Goal: Task Accomplishment & Management: Use online tool/utility

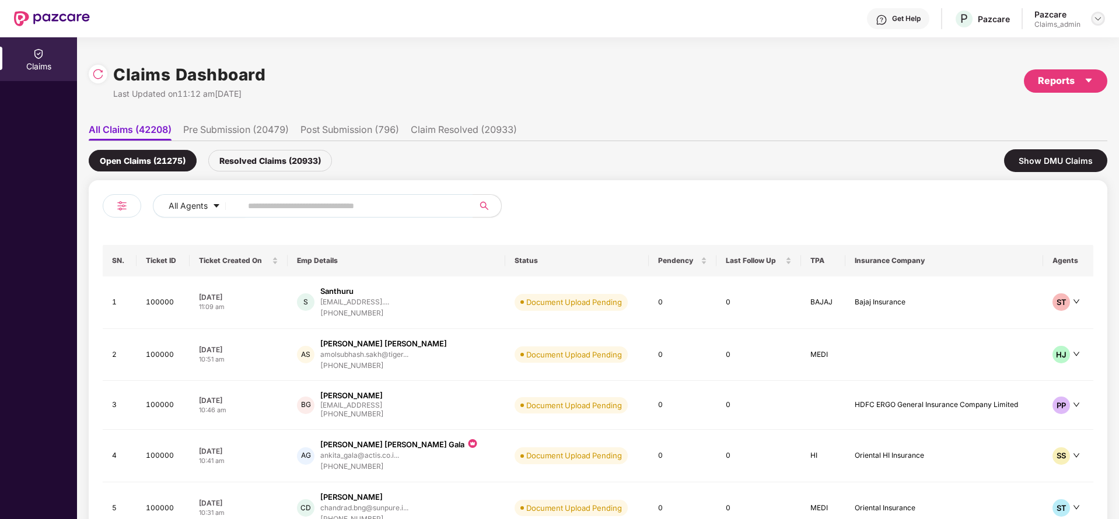
click at [1095, 18] on img at bounding box center [1098, 18] width 9 height 9
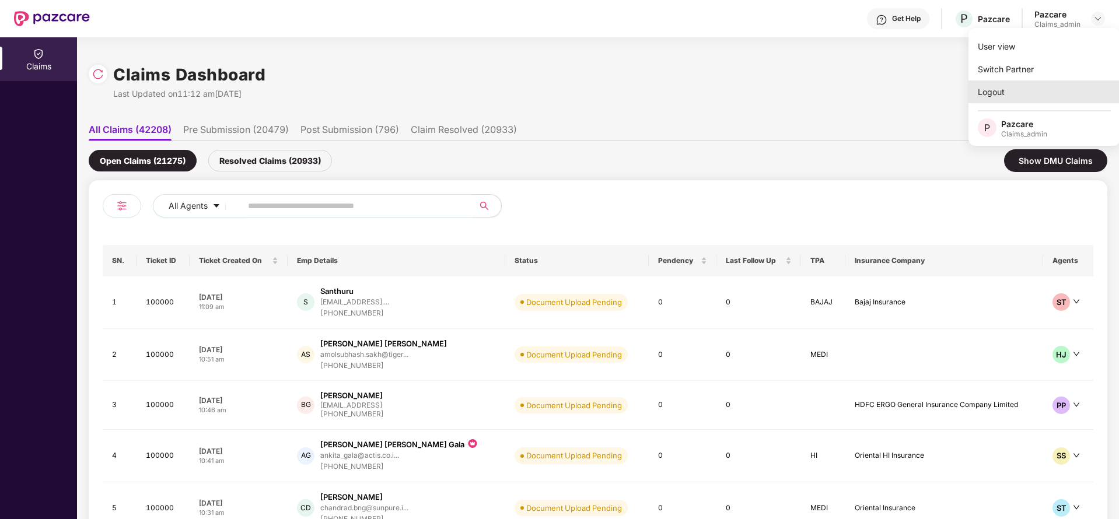
click at [1012, 100] on div "Logout" at bounding box center [1045, 92] width 152 height 23
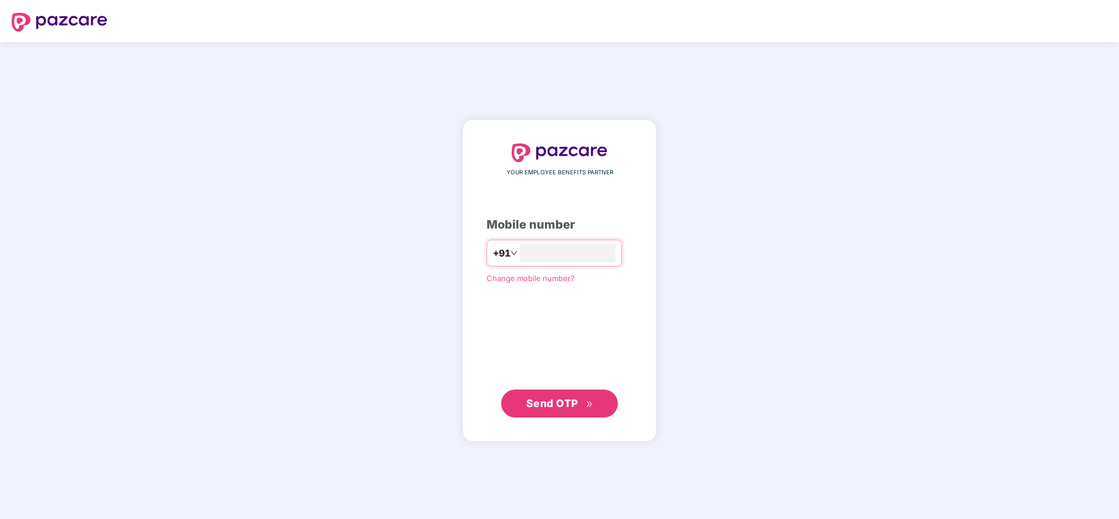
type input "**********"
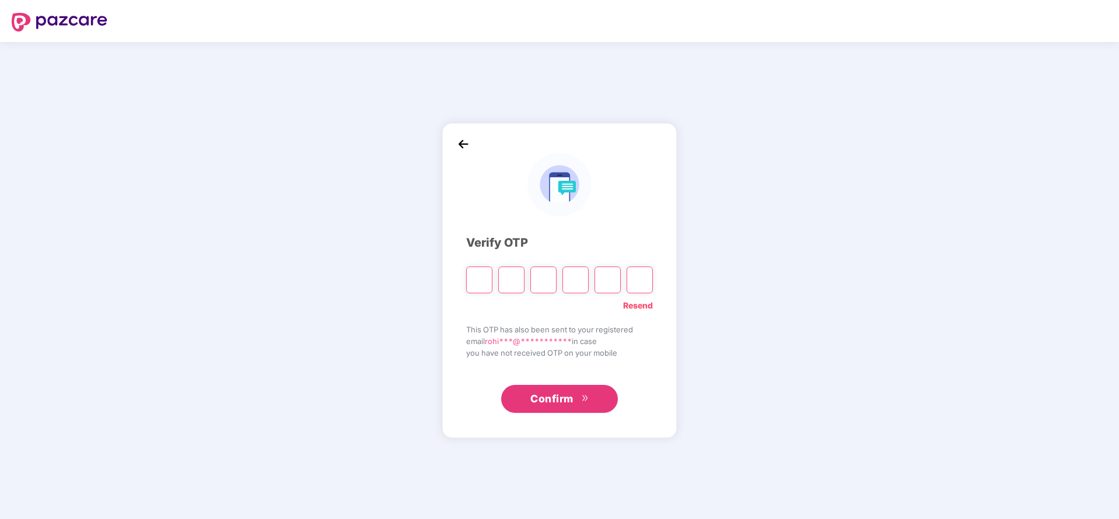
paste input "*"
type input "*"
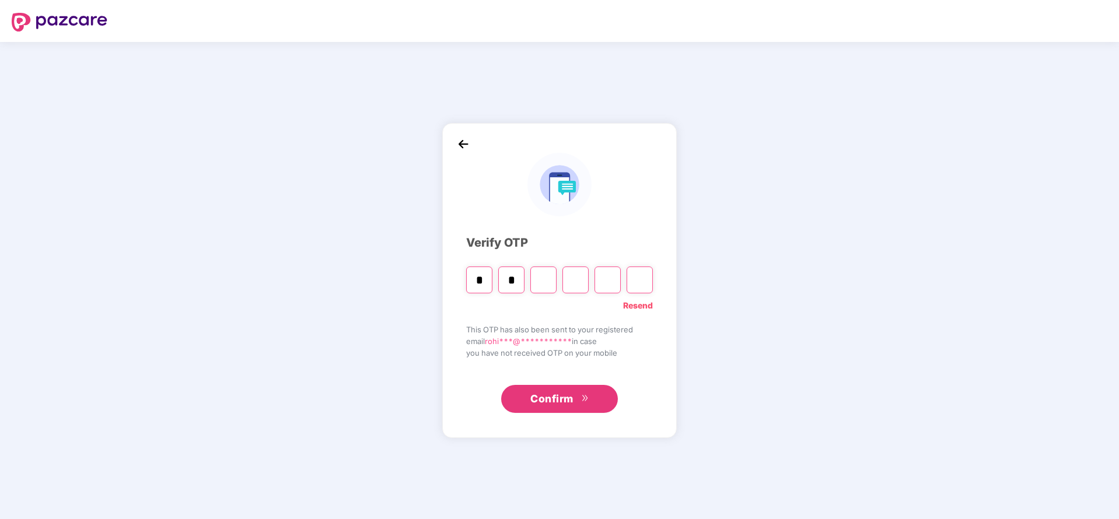
type input "*"
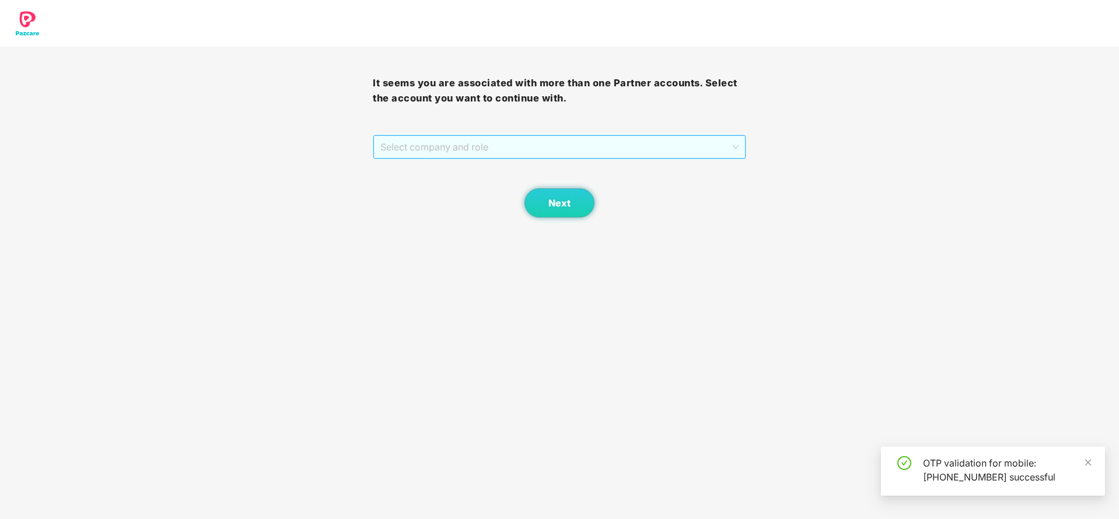
click at [559, 146] on span "Select company and role" at bounding box center [560, 147] width 358 height 22
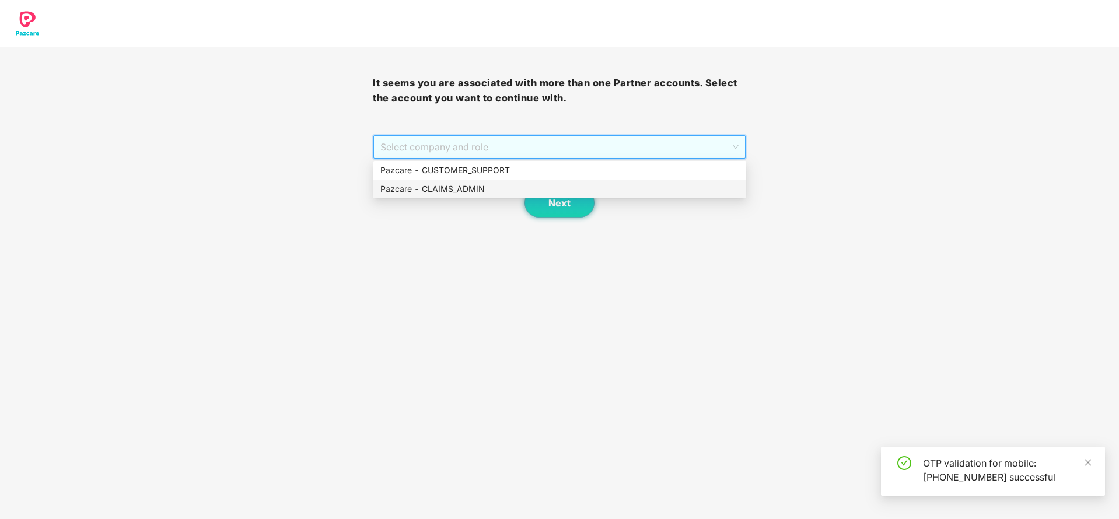
click at [473, 186] on div "Pazcare - CLAIMS_ADMIN" at bounding box center [560, 189] width 359 height 13
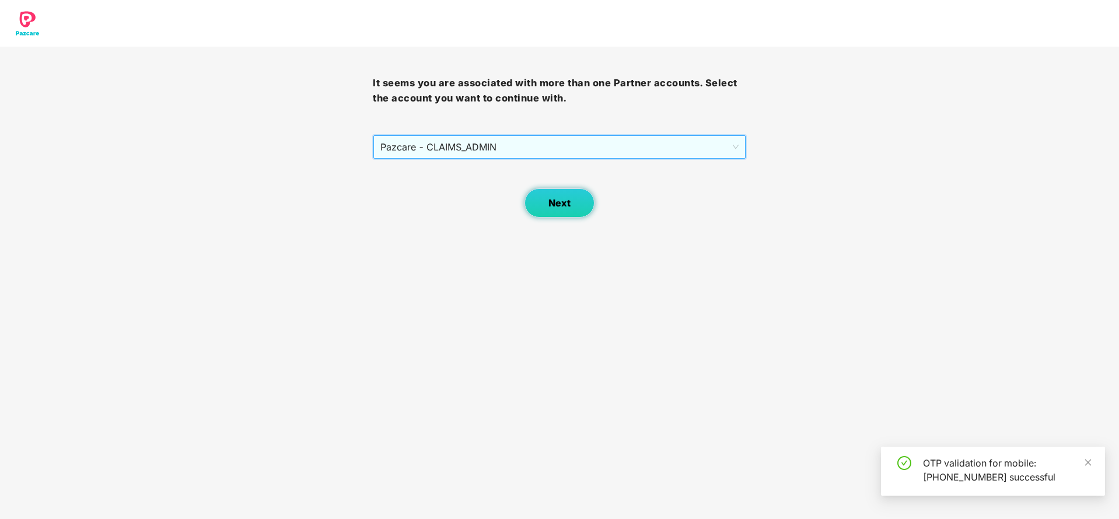
click at [566, 212] on button "Next" at bounding box center [560, 203] width 70 height 29
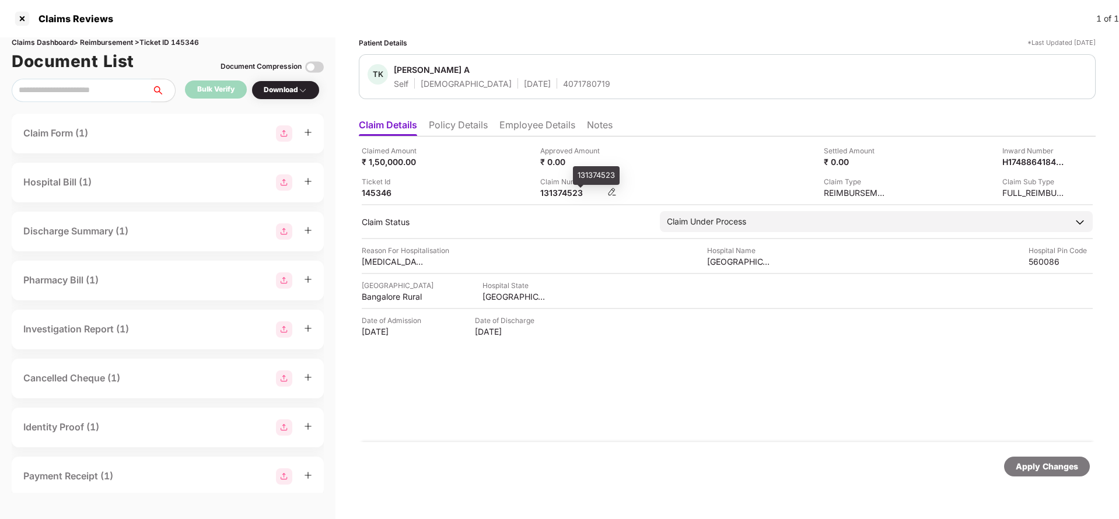
click at [557, 196] on div "131374523" at bounding box center [572, 192] width 64 height 11
copy div "131374523"
click at [563, 86] on div "4071780719" at bounding box center [586, 83] width 47 height 11
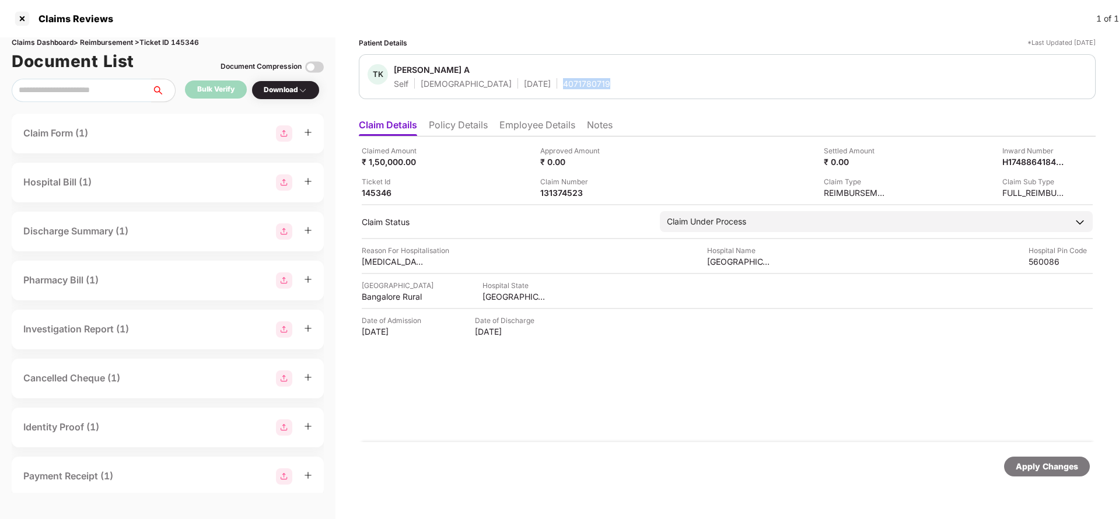
copy div "4071780719"
click at [519, 124] on li "Employee Details" at bounding box center [538, 127] width 76 height 17
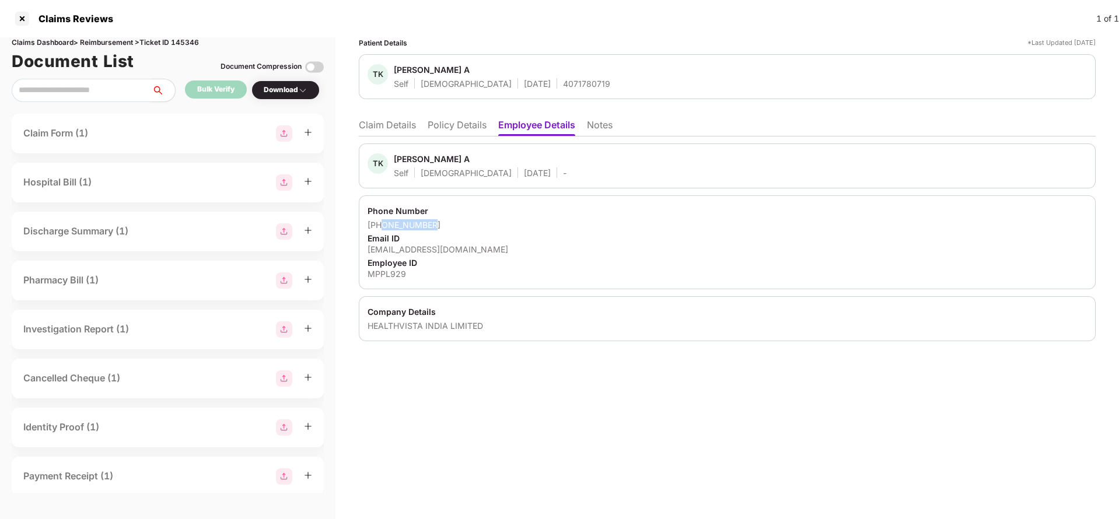
drag, startPoint x: 382, startPoint y: 226, endPoint x: 470, endPoint y: 217, distance: 88.7
click at [470, 217] on div "Phone Number +917892383981 Email ID tasneemkausar880@gmail.com Employee ID MPPL…" at bounding box center [727, 243] width 737 height 94
copy div "7892383981"
click at [406, 124] on li "Claim Details" at bounding box center [387, 127] width 57 height 17
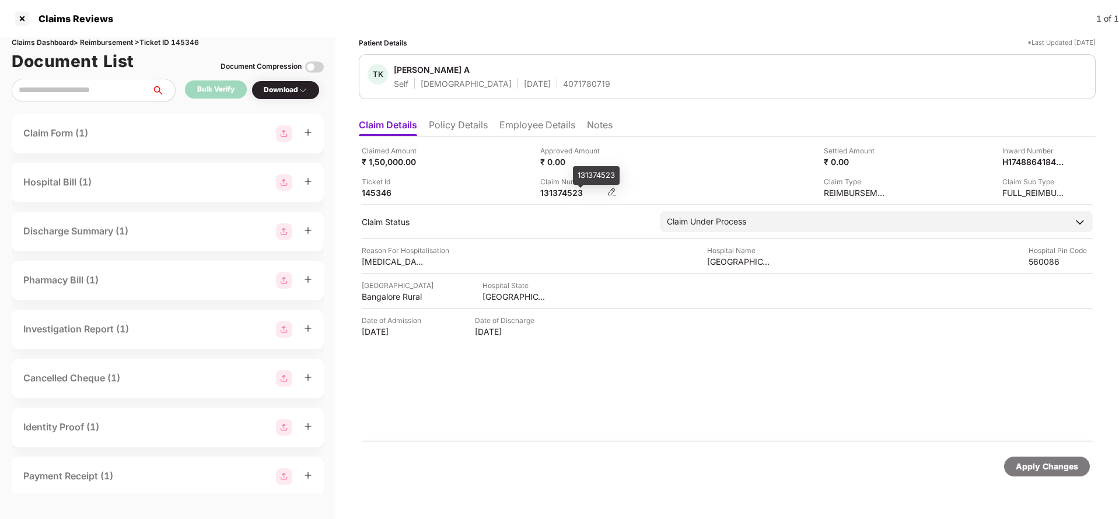
click at [551, 197] on div "131374523" at bounding box center [572, 192] width 64 height 11
copy div "131374523"
click at [550, 89] on div "TK Tasneem Kausar A Self Female 27 Dec 1994 4071780719" at bounding box center [727, 76] width 737 height 45
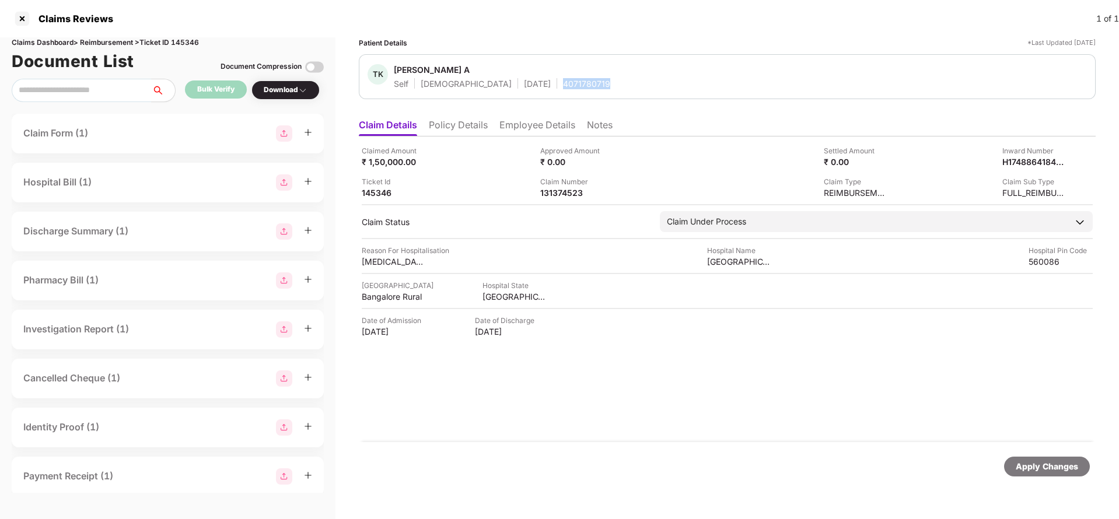
copy div "4071780719"
click at [1042, 467] on div "Apply Changes" at bounding box center [1047, 467] width 62 height 13
click at [1030, 461] on div "Apply Changes" at bounding box center [1047, 467] width 62 height 13
click at [179, 38] on div "Claims Dashboard > Reimbursement > Ticket ID 145346" at bounding box center [168, 42] width 312 height 11
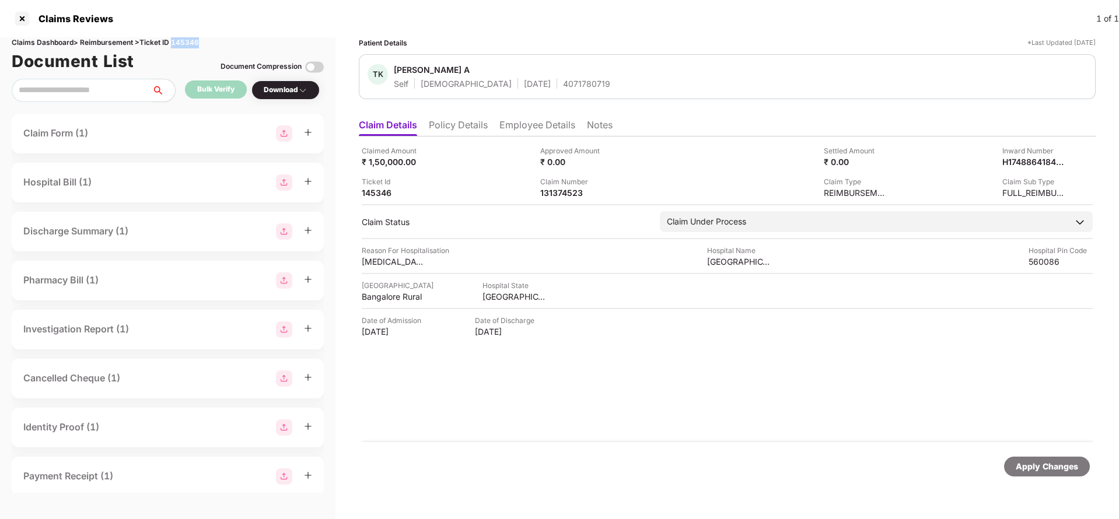
copy div "145346"
click at [1065, 475] on div "Apply Changes" at bounding box center [1047, 467] width 86 height 20
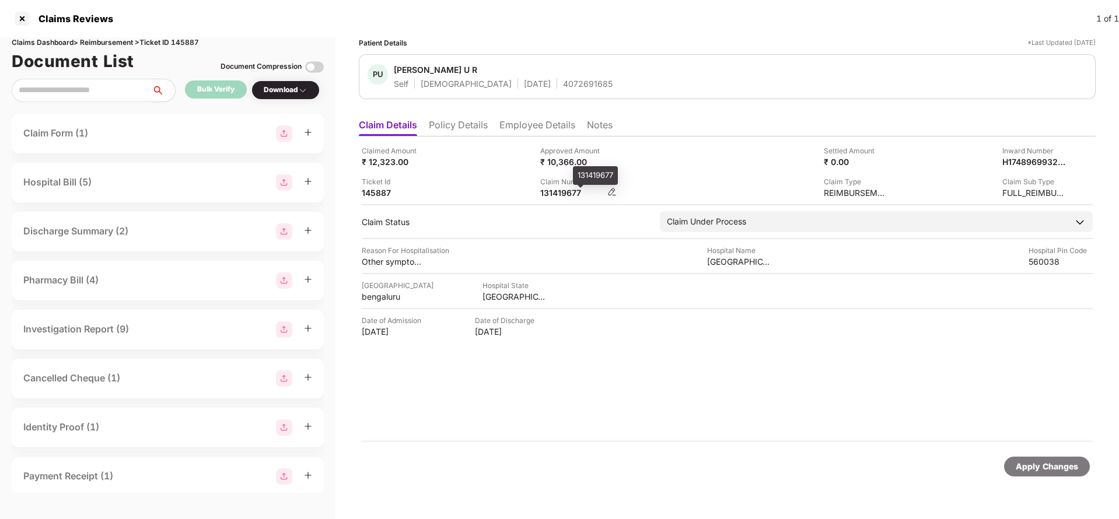
click at [575, 191] on div "131419677" at bounding box center [572, 192] width 64 height 11
copy div "131419677"
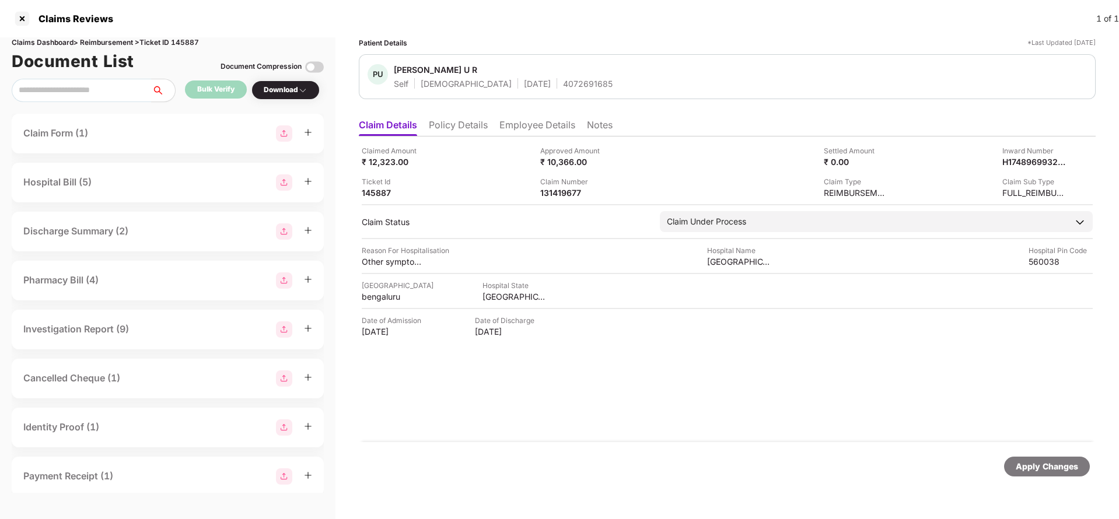
click at [563, 85] on div "4072691685" at bounding box center [588, 83] width 50 height 11
copy div "4072691685"
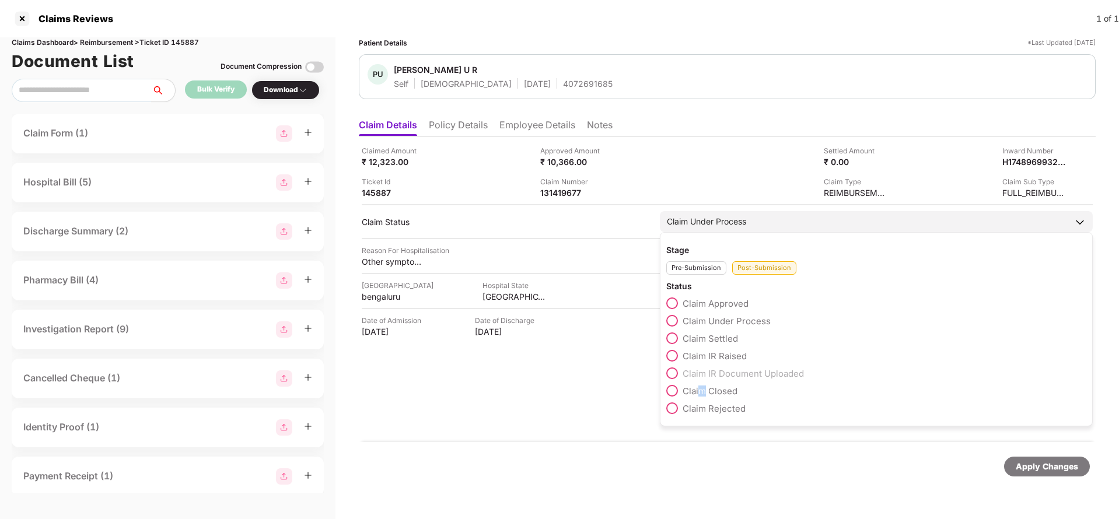
click at [703, 391] on span "Claim Closed" at bounding box center [710, 391] width 55 height 11
click at [733, 229] on div "Claim Under Process" at bounding box center [876, 221] width 433 height 21
click at [677, 388] on span at bounding box center [673, 391] width 12 height 12
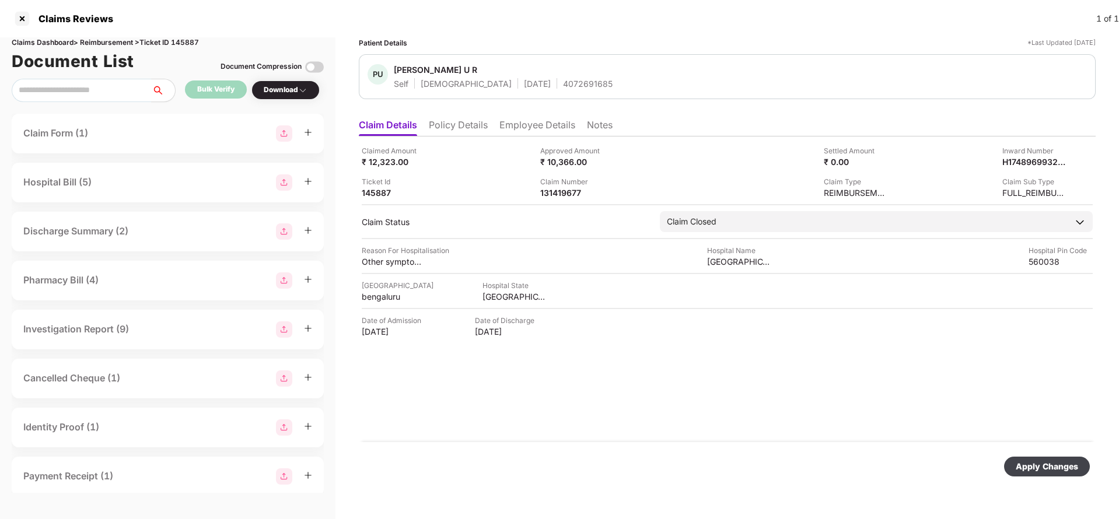
click at [1050, 466] on div "Apply Changes" at bounding box center [1047, 467] width 62 height 13
click at [1057, 470] on div "Apply Changes" at bounding box center [1047, 467] width 62 height 13
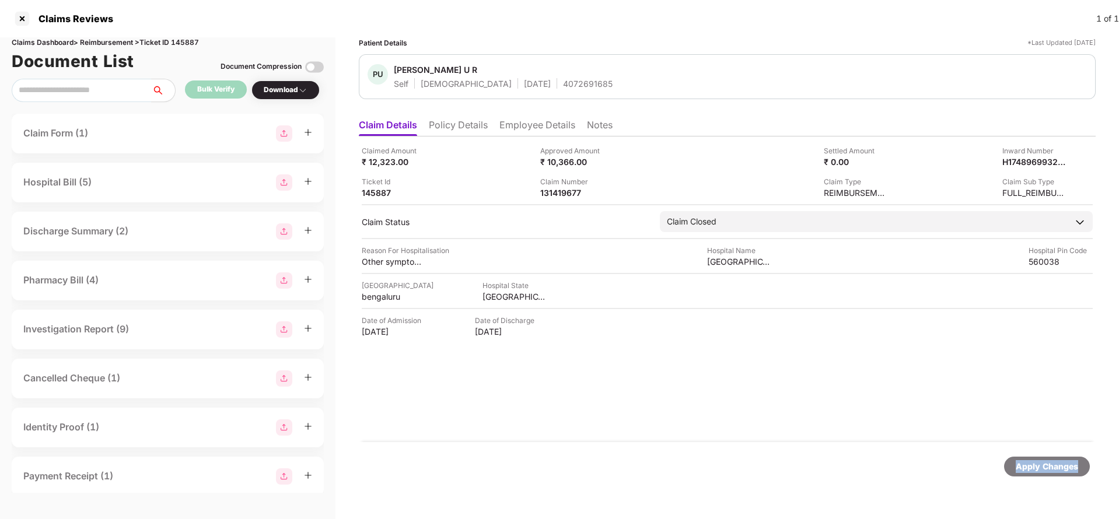
click at [1057, 470] on div "Apply Changes" at bounding box center [1047, 467] width 62 height 13
click at [181, 41] on div "Claims Dashboard > Reimbursement > Ticket ID 145887" at bounding box center [168, 42] width 312 height 11
copy div "145887"
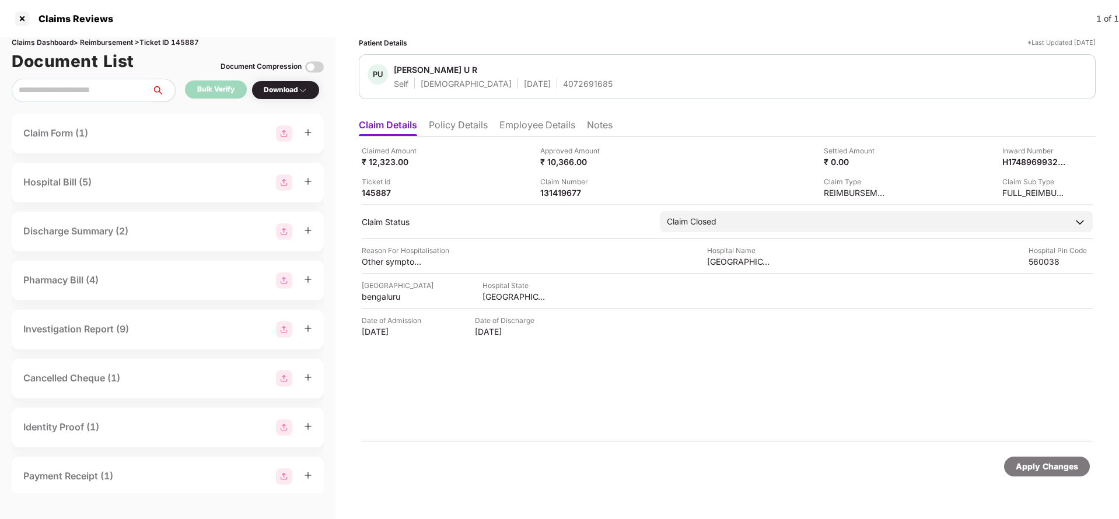
click at [1032, 473] on div "Apply Changes" at bounding box center [1047, 467] width 86 height 20
click at [184, 40] on div "Claims Dashboard > Reimbursement > Ticket ID 146667" at bounding box center [168, 42] width 312 height 11
copy div "146667"
click at [1051, 463] on div "Apply Changes" at bounding box center [1047, 467] width 62 height 13
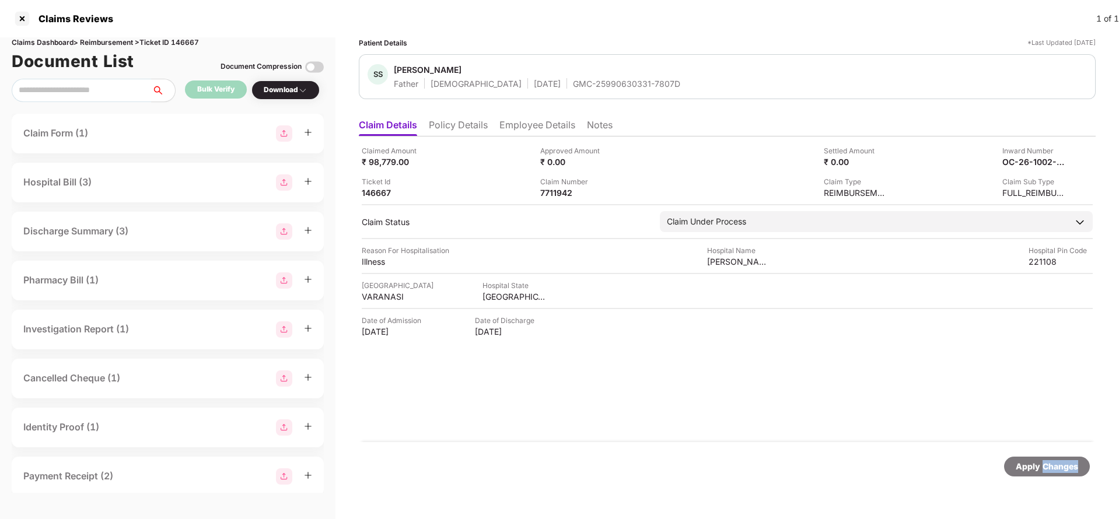
click at [1051, 463] on div "Apply Changes" at bounding box center [1047, 467] width 62 height 13
click at [1057, 467] on div "Apply Changes" at bounding box center [1047, 467] width 62 height 13
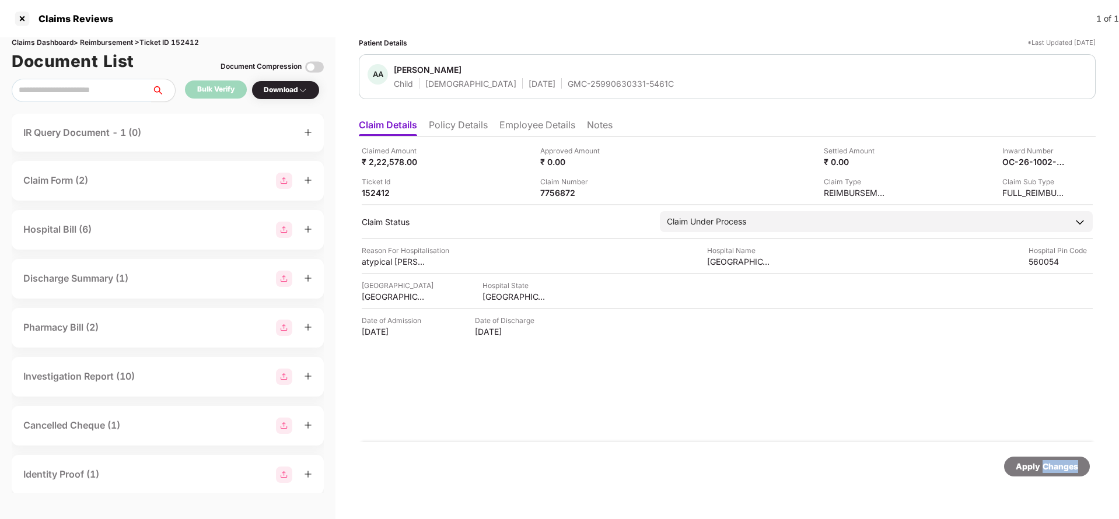
click at [1057, 467] on div "Apply Changes" at bounding box center [1047, 467] width 62 height 13
click at [184, 40] on div "Claims Dashboard > Reimbursement > Ticket ID 152412" at bounding box center [168, 42] width 312 height 11
copy div "152412"
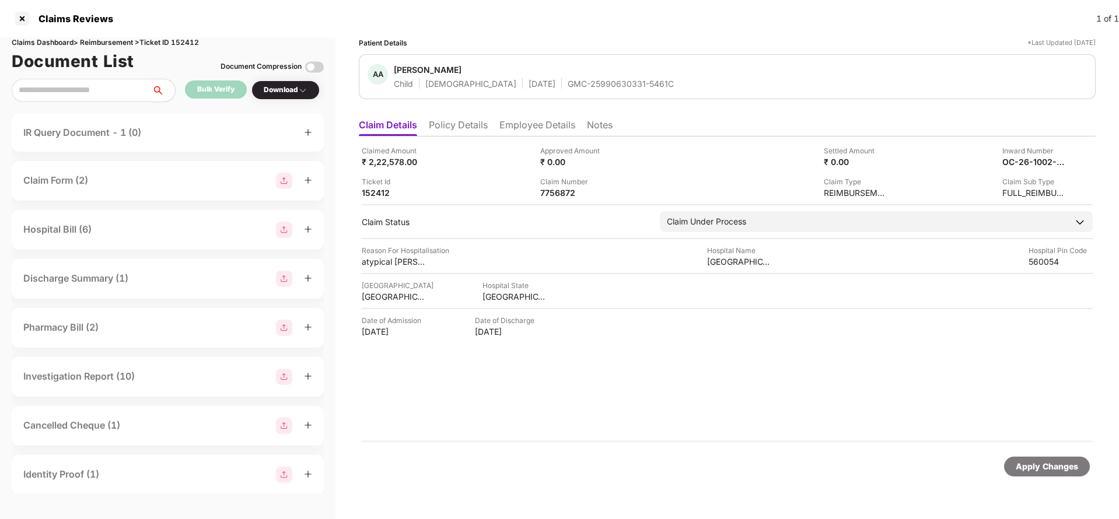
click at [1048, 466] on div "Apply Changes" at bounding box center [1047, 467] width 62 height 13
click at [609, 193] on img at bounding box center [612, 191] width 9 height 9
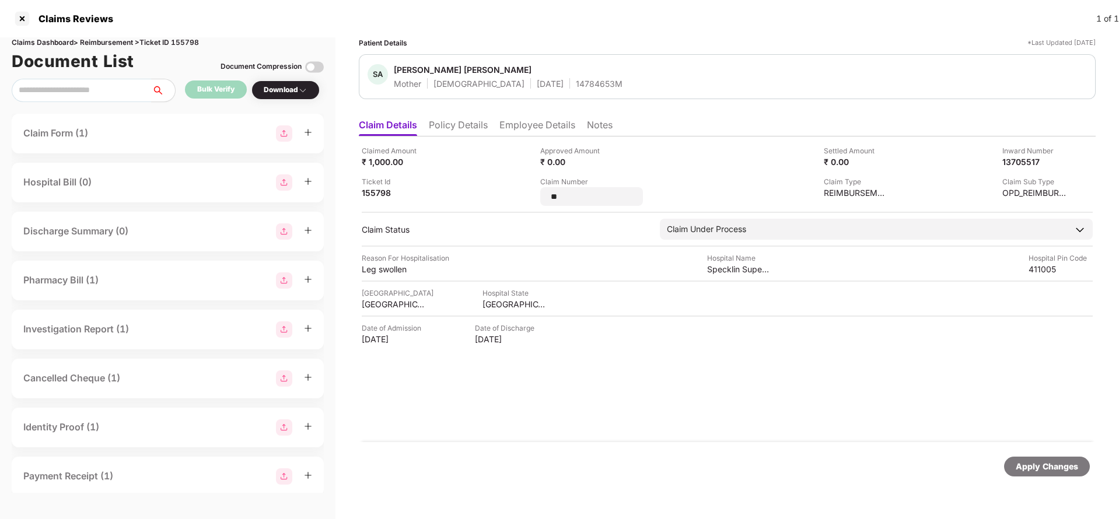
type input "*"
type input "**********"
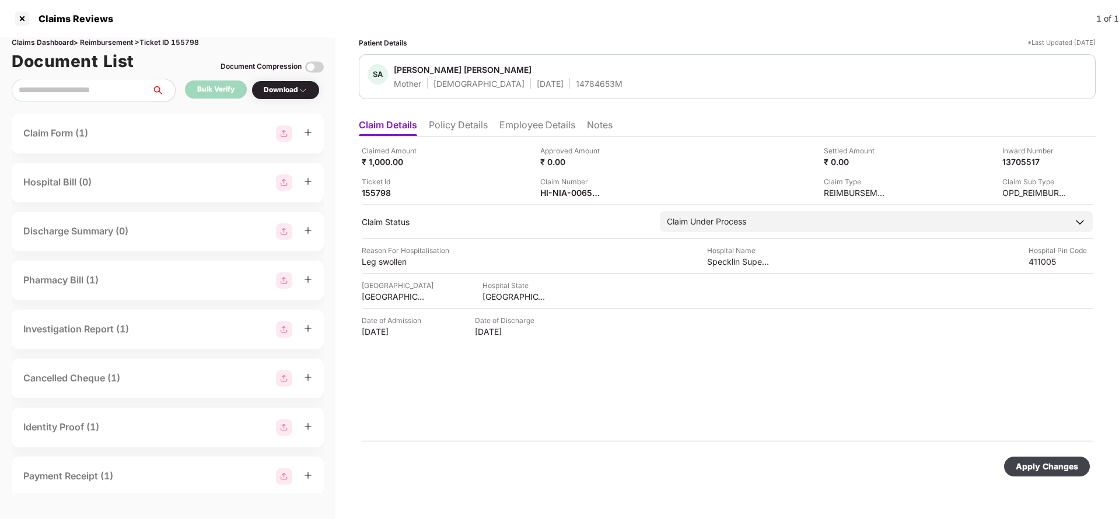
click at [1019, 466] on div "Apply Changes" at bounding box center [1047, 467] width 62 height 13
click at [559, 194] on div "HI-NIA-006545240" at bounding box center [572, 192] width 64 height 11
copy div
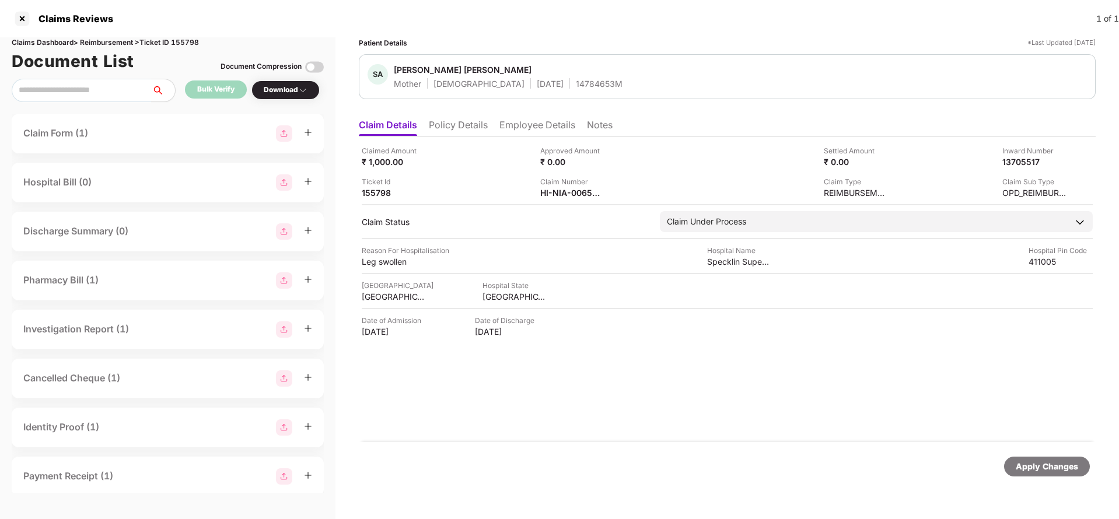
click at [570, 12] on div "Claims Reviews 1 of 1" at bounding box center [559, 18] width 1119 height 37
click at [539, 76] on span "Sarita Ashish Sheth" at bounding box center [508, 71] width 229 height 14
click at [576, 87] on div "14784653M" at bounding box center [599, 83] width 47 height 11
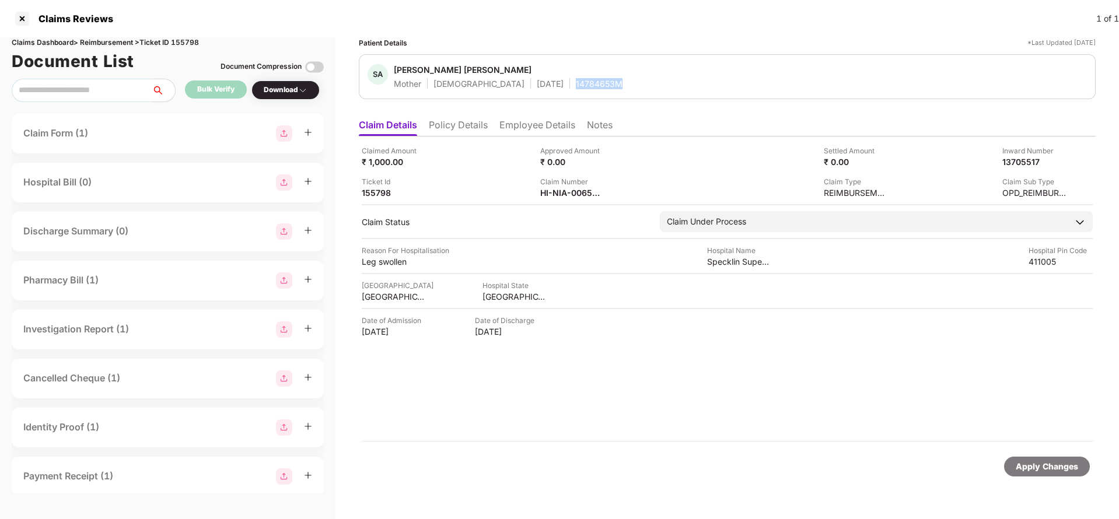
copy div "14784653M"
click at [1034, 470] on div "Apply Changes" at bounding box center [1047, 467] width 62 height 13
click at [1035, 470] on div "Apply Changes" at bounding box center [1047, 467] width 62 height 13
click at [193, 41] on div "Claims Dashboard > Reimbursement > Ticket ID 155798" at bounding box center [168, 42] width 312 height 11
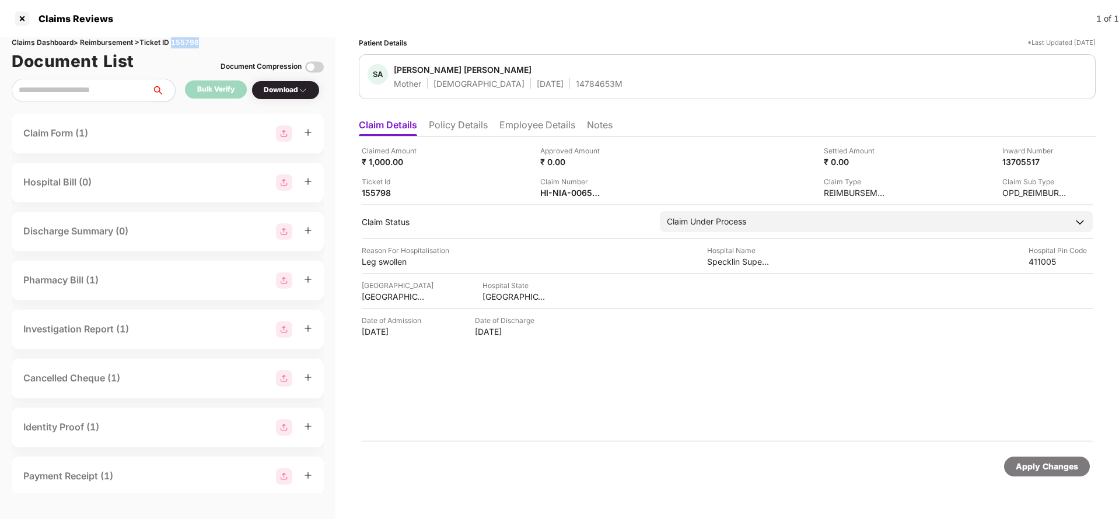
click at [193, 41] on div "Claims Dashboard > Reimbursement > Ticket ID 155798" at bounding box center [168, 42] width 312 height 11
click at [195, 40] on div "Claims Dashboard > Reimbursement > Ticket ID 155798" at bounding box center [168, 42] width 312 height 11
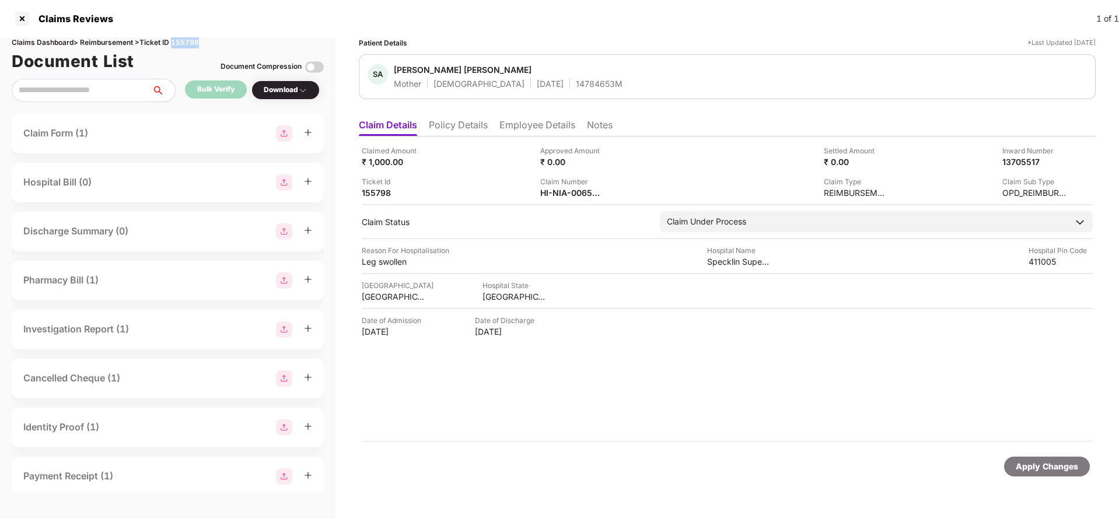
copy div "155798"
click at [1063, 458] on div "Apply Changes" at bounding box center [1047, 467] width 86 height 20
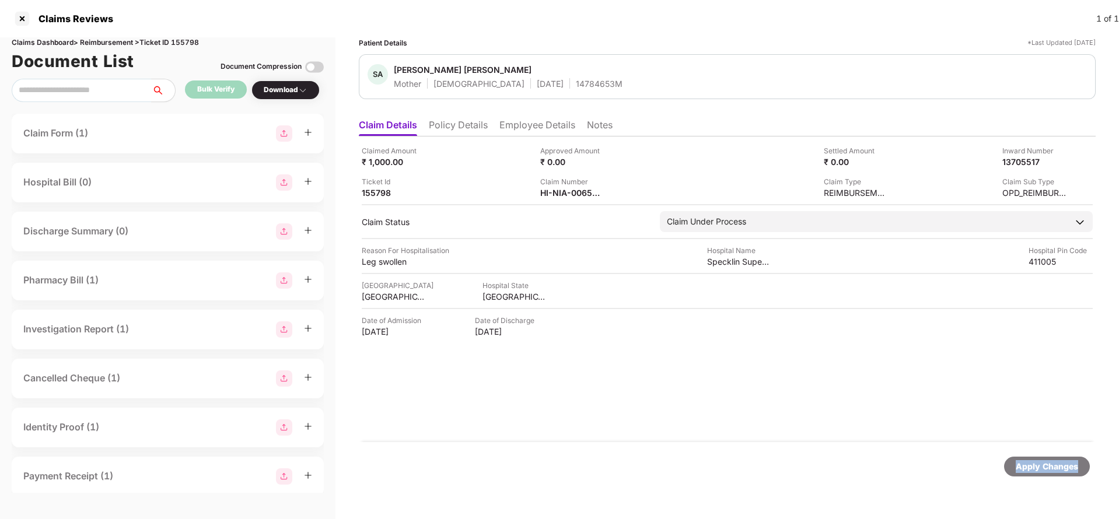
click at [1063, 458] on div "Apply Changes" at bounding box center [1047, 467] width 86 height 20
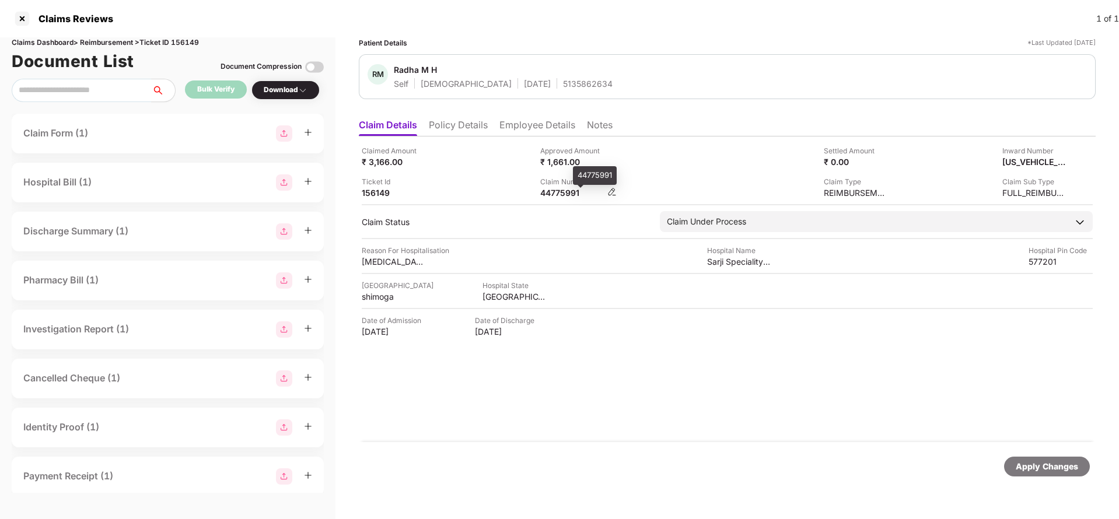
click at [554, 194] on div "44775991" at bounding box center [572, 192] width 64 height 11
copy div
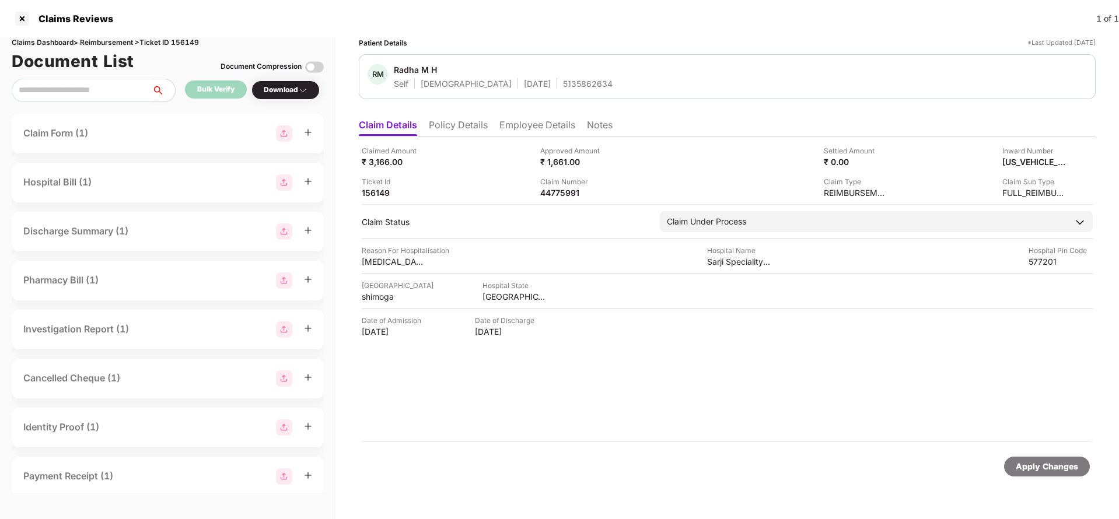
click at [1036, 463] on div "Apply Changes" at bounding box center [1047, 467] width 62 height 13
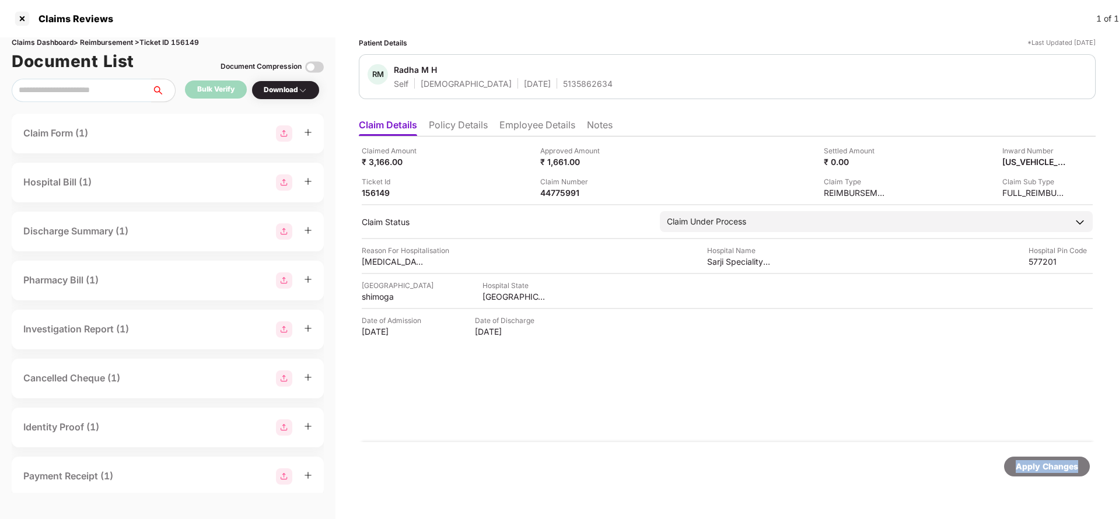
click at [1036, 463] on div "Apply Changes" at bounding box center [1047, 467] width 62 height 13
click at [189, 40] on div "Claims Dashboard > Reimbursement > Ticket ID 156149" at bounding box center [168, 42] width 312 height 11
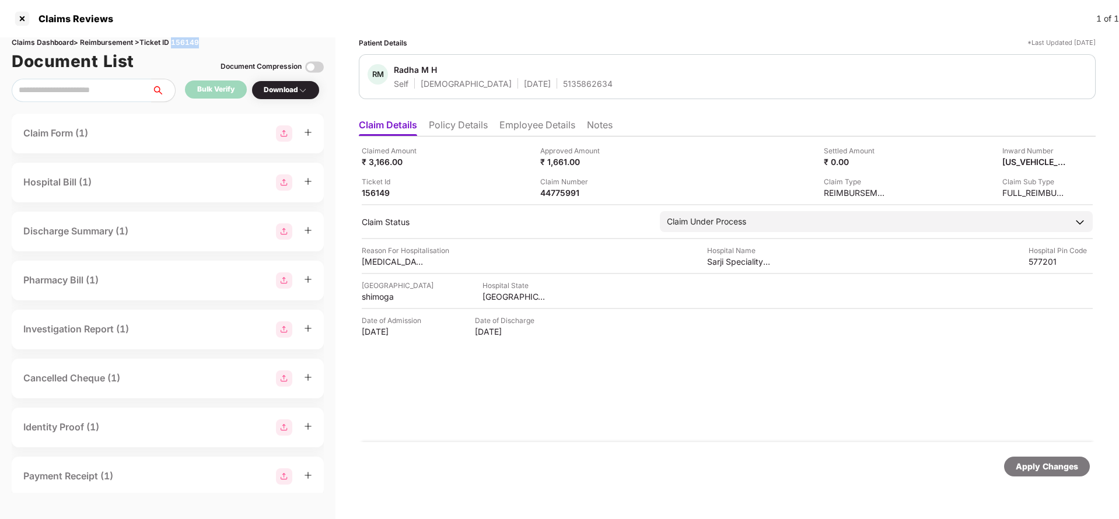
copy div "156149"
click at [1045, 469] on div "Apply Changes" at bounding box center [1047, 467] width 62 height 13
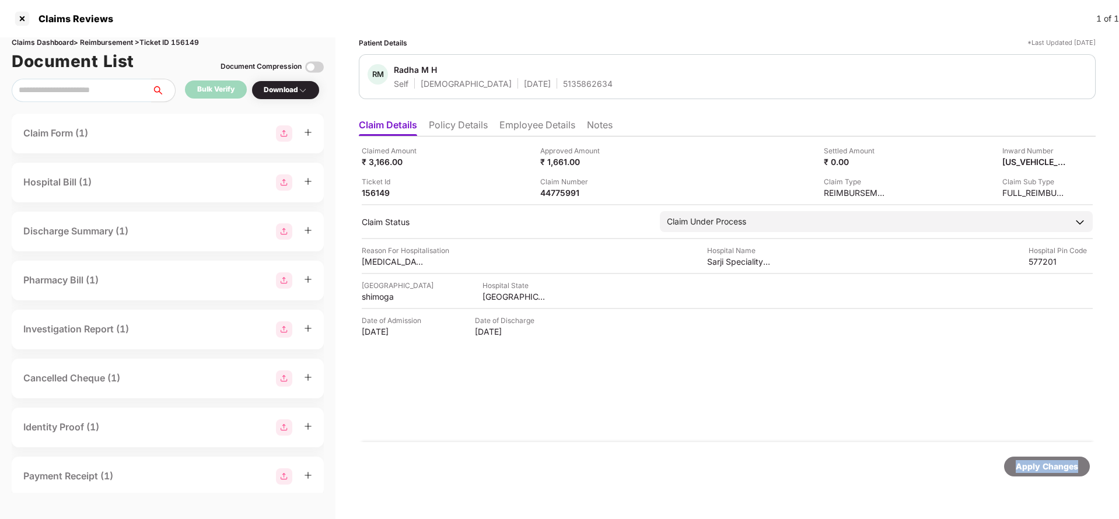
click at [1045, 469] on div "Apply Changes" at bounding box center [1047, 467] width 62 height 13
click at [1038, 470] on div "Apply Changes" at bounding box center [1047, 467] width 62 height 13
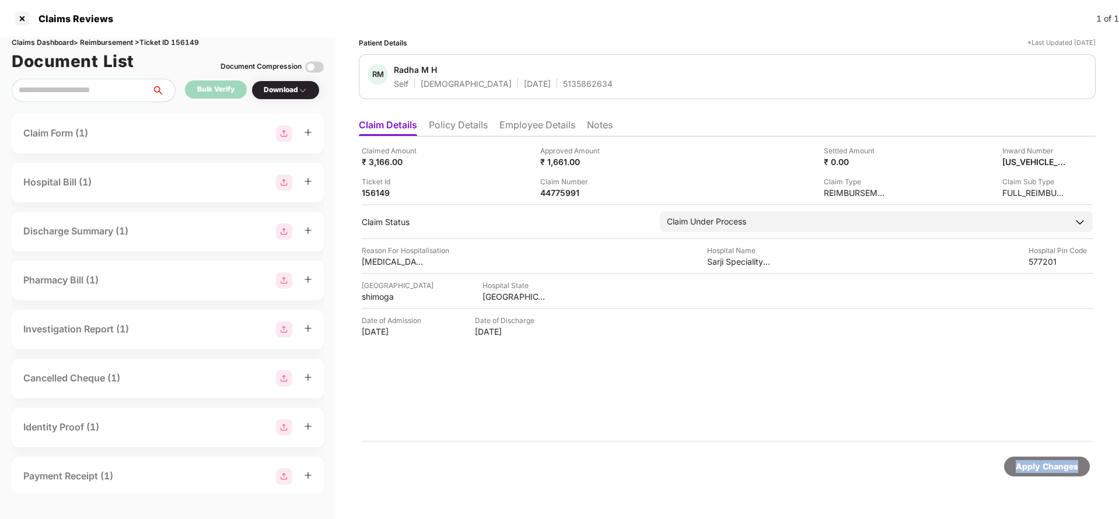
click at [1038, 470] on div "Apply Changes" at bounding box center [1047, 467] width 62 height 13
click at [1033, 468] on div "Apply Changes" at bounding box center [1047, 467] width 62 height 13
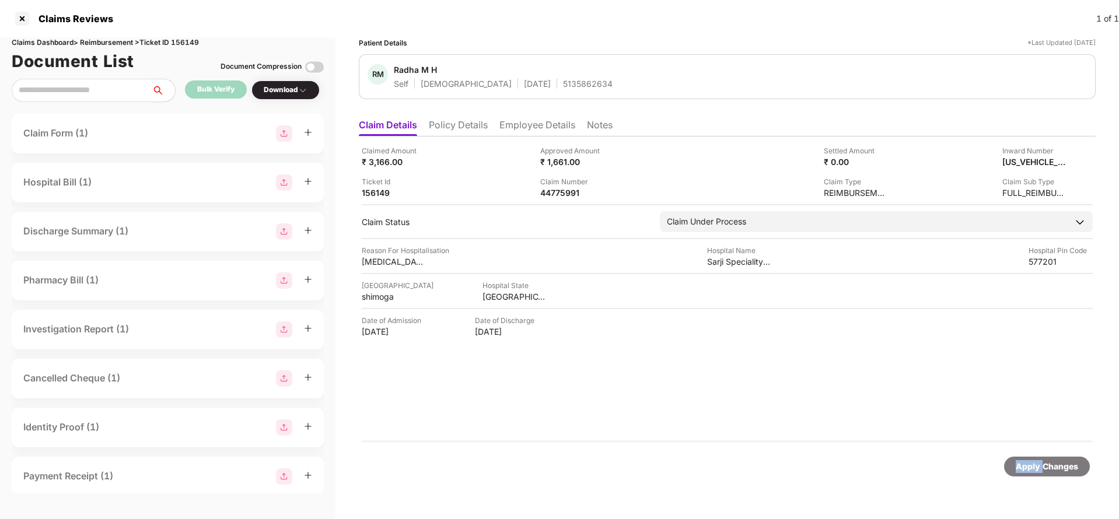
click at [1033, 468] on div "Apply Changes" at bounding box center [1047, 467] width 62 height 13
click at [1051, 468] on div "Apply Changes" at bounding box center [1047, 467] width 62 height 13
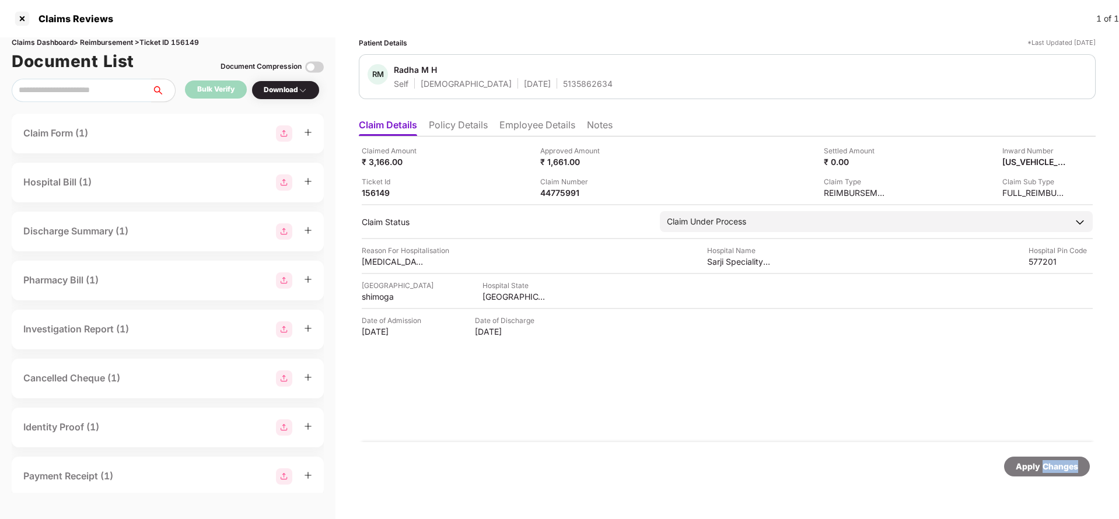
click at [1051, 468] on div "Apply Changes" at bounding box center [1047, 467] width 62 height 13
click at [1021, 469] on div "Apply Changes" at bounding box center [1047, 467] width 62 height 13
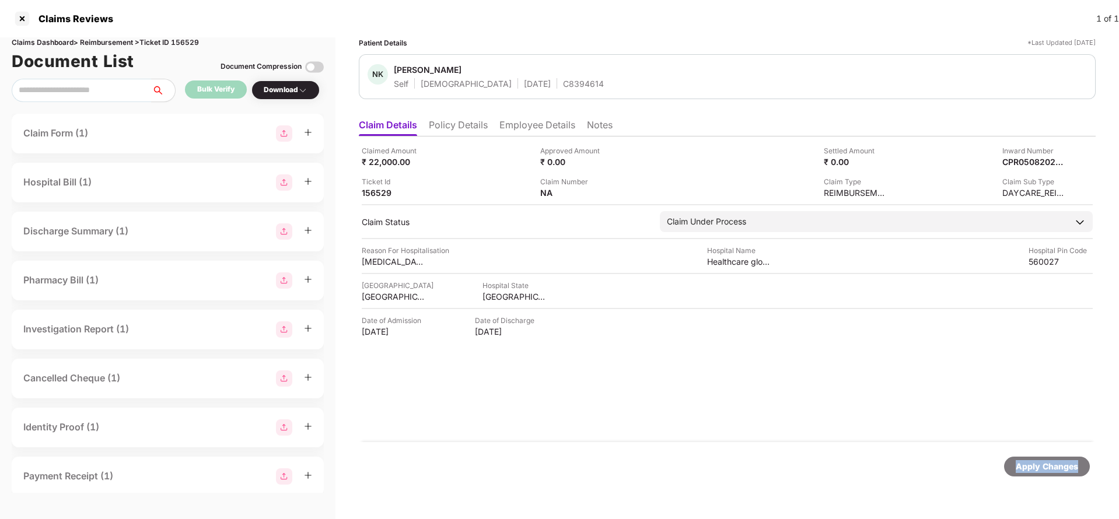
click at [1021, 469] on div "Apply Changes" at bounding box center [1047, 467] width 62 height 13
click at [187, 40] on div "Claims Dashboard > Reimbursement > Ticket ID 156529" at bounding box center [168, 42] width 312 height 11
copy div "156529"
click at [1036, 465] on div "Apply Changes" at bounding box center [1047, 467] width 62 height 13
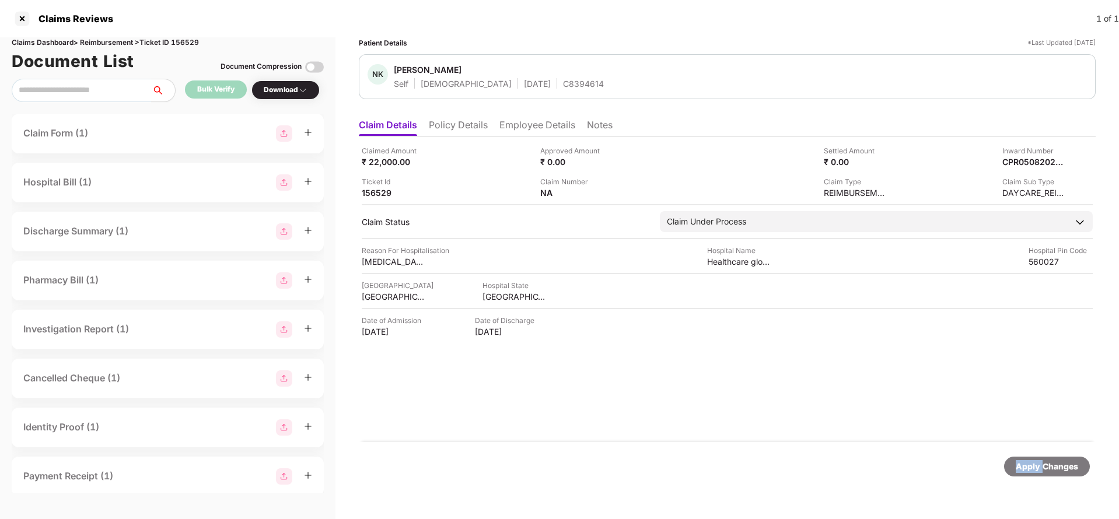
click at [1036, 465] on div "Apply Changes" at bounding box center [1047, 467] width 62 height 13
click at [564, 188] on div "HI-OIC-006528820(0)" at bounding box center [572, 192] width 64 height 11
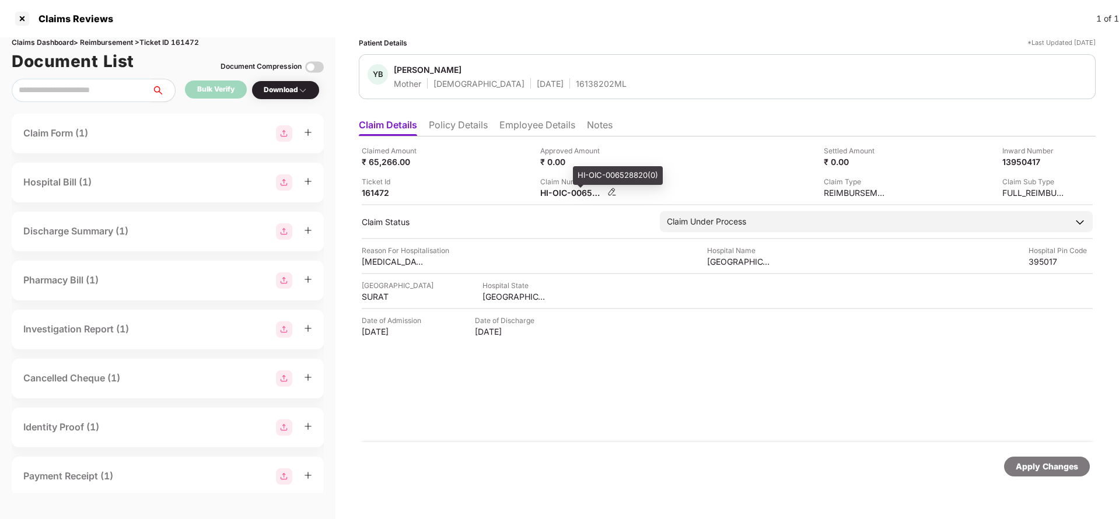
copy div
click at [576, 81] on div "16138202ML" at bounding box center [601, 83] width 51 height 11
copy div "16138202ML"
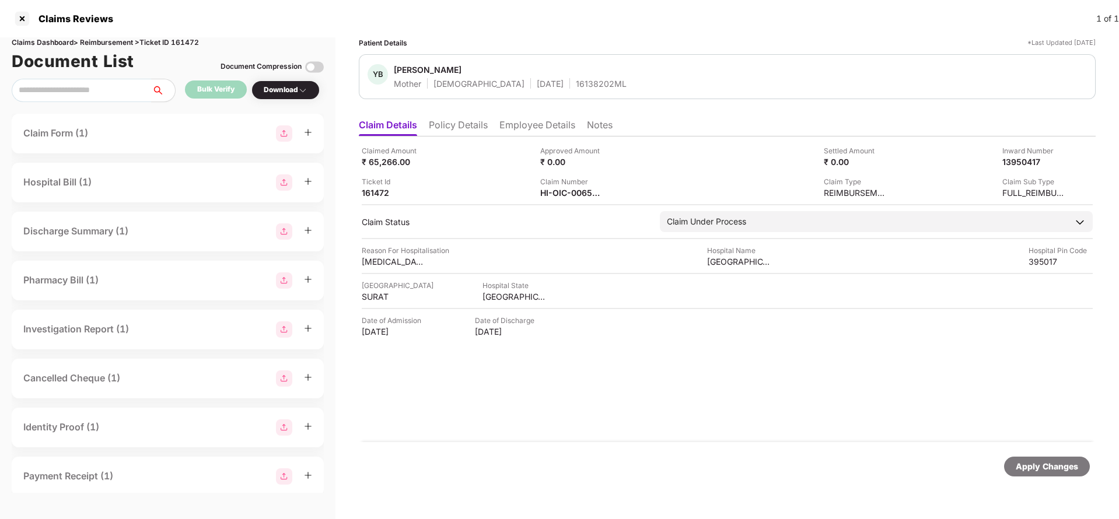
click at [1038, 465] on div "Apply Changes" at bounding box center [1047, 467] width 62 height 13
click at [193, 46] on div "Claims Dashboard > Reimbursement > Ticket ID 161472" at bounding box center [168, 42] width 312 height 11
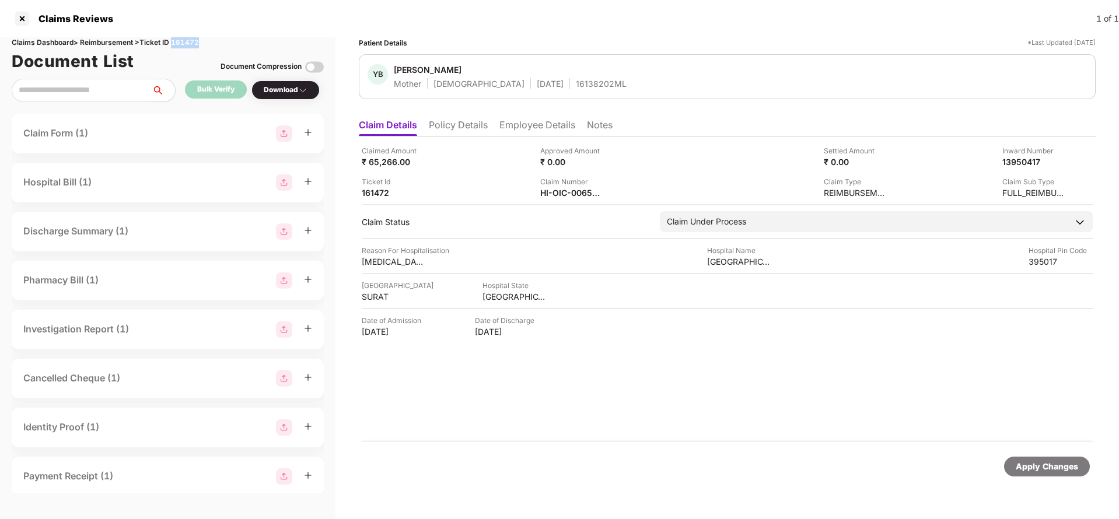
click at [193, 46] on div "Claims Dashboard > Reimbursement > Ticket ID 161472" at bounding box center [168, 42] width 312 height 11
copy div "161472"
drag, startPoint x: 1022, startPoint y: 461, endPoint x: 955, endPoint y: 357, distance: 124.2
click at [1021, 462] on div "Apply Changes" at bounding box center [1047, 467] width 62 height 13
click at [1019, 452] on div "Apply Changes" at bounding box center [727, 466] width 737 height 49
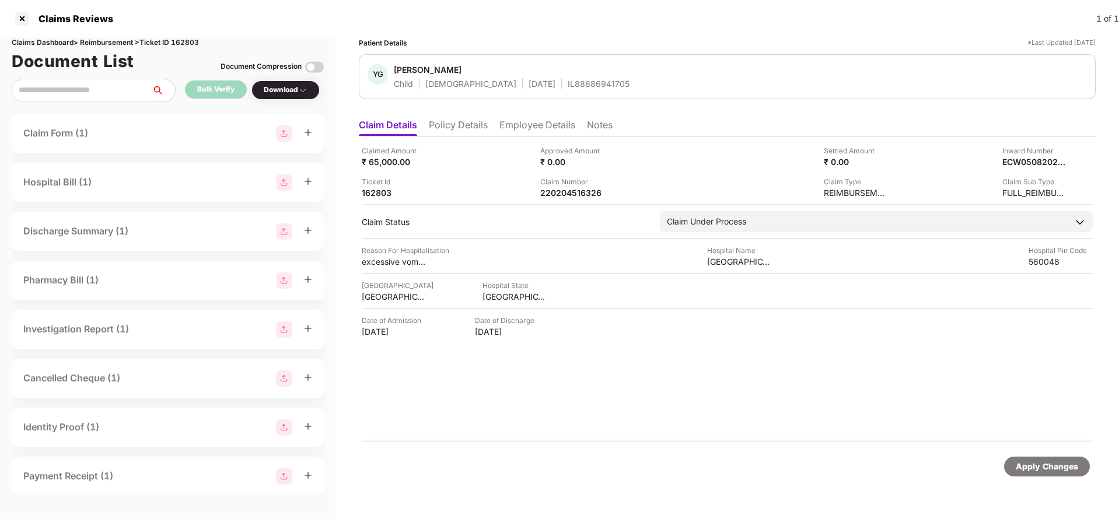
click at [1025, 473] on div "Apply Changes" at bounding box center [1047, 467] width 86 height 20
click at [191, 45] on div "Claims Dashboard > Reimbursement > Ticket ID 162803" at bounding box center [168, 42] width 312 height 11
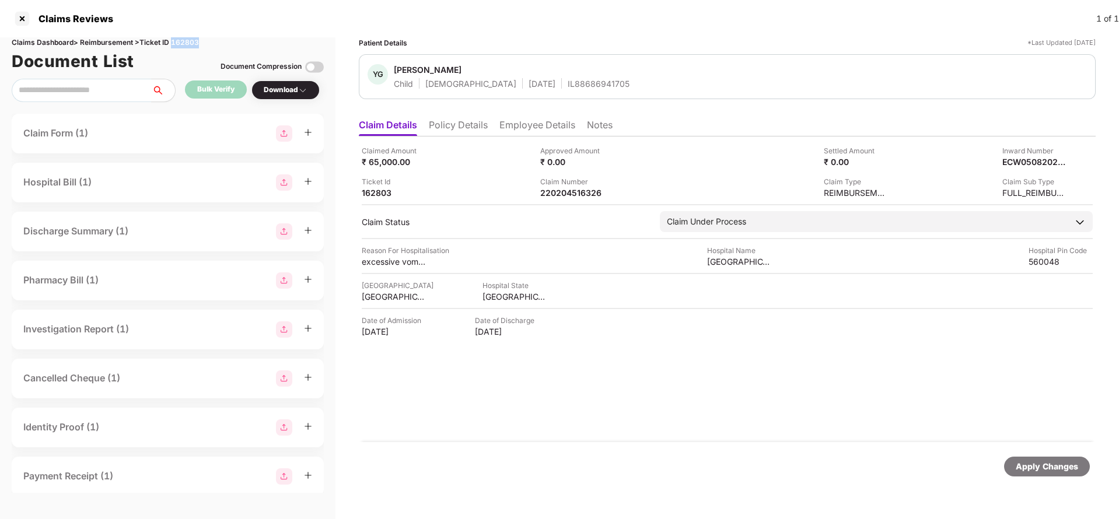
copy div "162803"
click at [1024, 468] on div "Apply Changes" at bounding box center [1047, 467] width 62 height 13
click at [1030, 470] on div "Apply Changes" at bounding box center [1047, 467] width 62 height 13
click at [189, 48] on div "Document List Document Compression" at bounding box center [168, 61] width 312 height 26
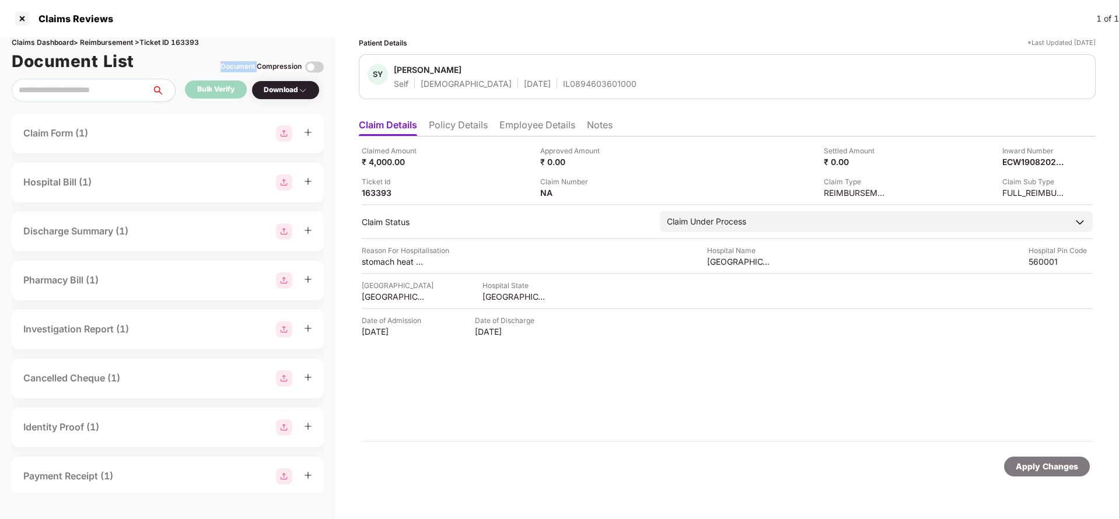
click at [189, 48] on div "Document List Document Compression" at bounding box center [168, 61] width 312 height 26
click at [191, 47] on div "Claims Dashboard > Reimbursement > Ticket ID 163393" at bounding box center [168, 42] width 312 height 11
copy div "163393"
click at [1047, 466] on div "Apply Changes" at bounding box center [1047, 467] width 62 height 13
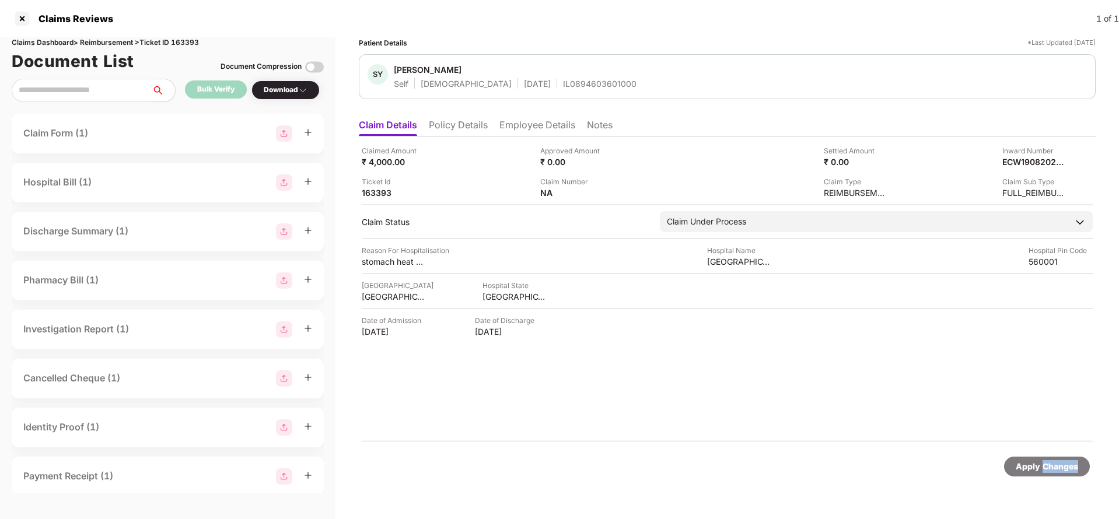
click at [1047, 466] on div "Apply Changes" at bounding box center [1047, 467] width 62 height 13
click at [475, 121] on li "Policy Details" at bounding box center [458, 127] width 59 height 17
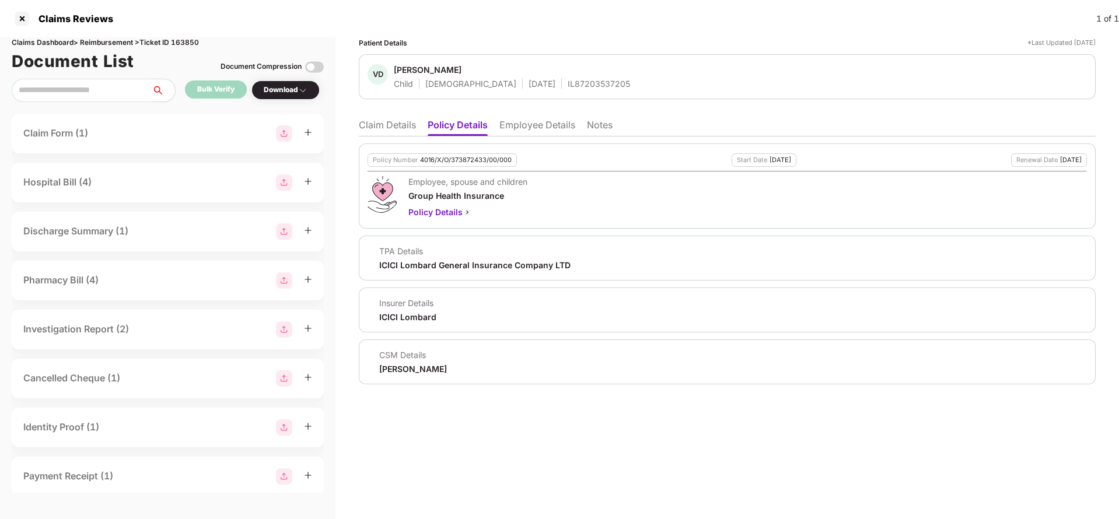
click at [458, 169] on div "Policy Number 4016/X/O/373872433/00/000 Start Date 26 Dec 2024 Renewal Date 25 …" at bounding box center [727, 186] width 737 height 85
click at [399, 125] on li "Claim Details" at bounding box center [387, 127] width 57 height 17
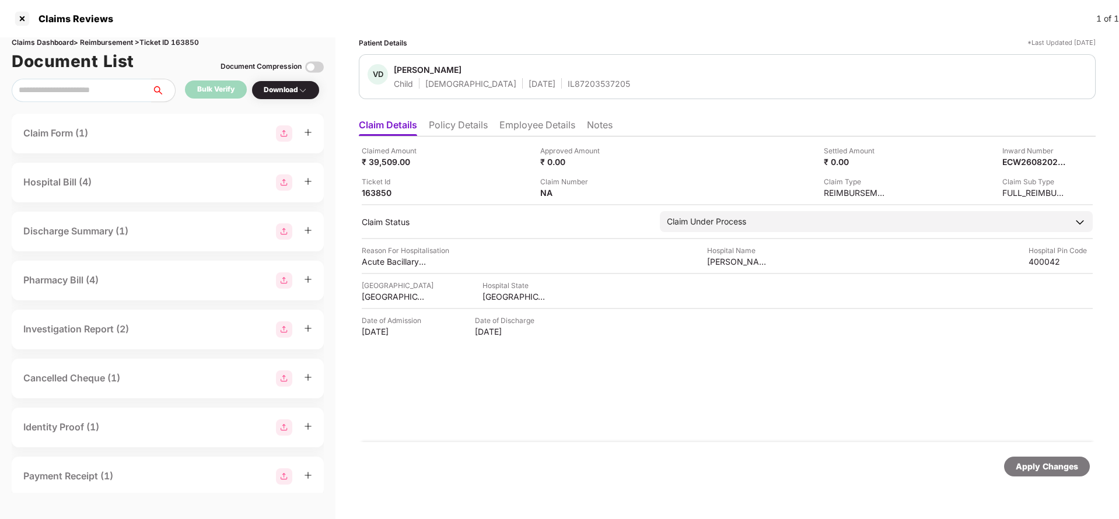
click at [1037, 466] on div "Apply Changes" at bounding box center [1047, 467] width 62 height 13
click at [183, 39] on div "Claims Dashboard > Reimbursement > Ticket ID 163850" at bounding box center [168, 42] width 312 height 11
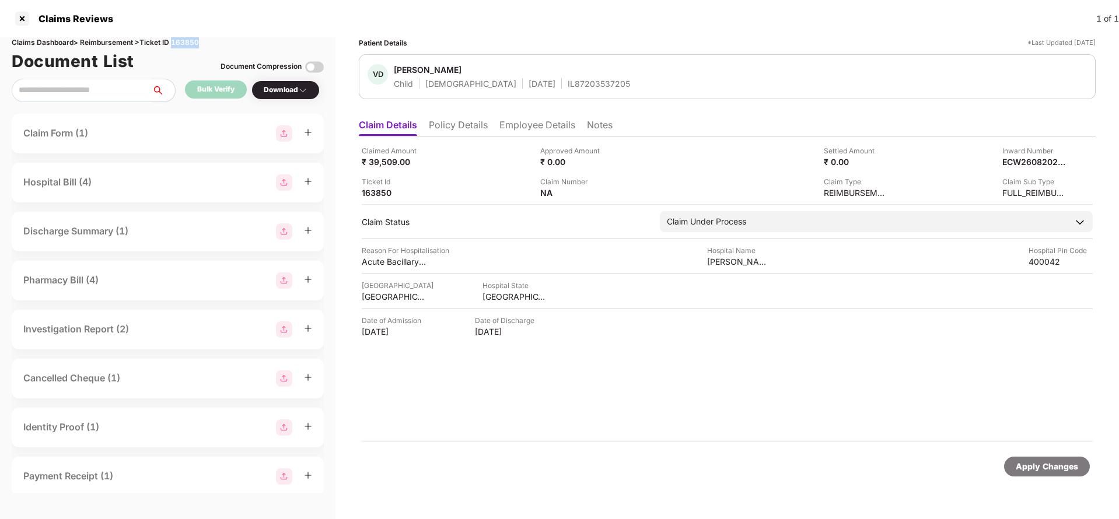
click at [183, 39] on div "Claims Dashboard > Reimbursement > Ticket ID 163850" at bounding box center [168, 42] width 312 height 11
copy div "163850"
click at [1043, 462] on div "Apply Changes" at bounding box center [1047, 467] width 62 height 13
drag, startPoint x: 1043, startPoint y: 462, endPoint x: 917, endPoint y: 373, distance: 154.5
click at [1043, 463] on div "Apply Changes" at bounding box center [1047, 467] width 62 height 13
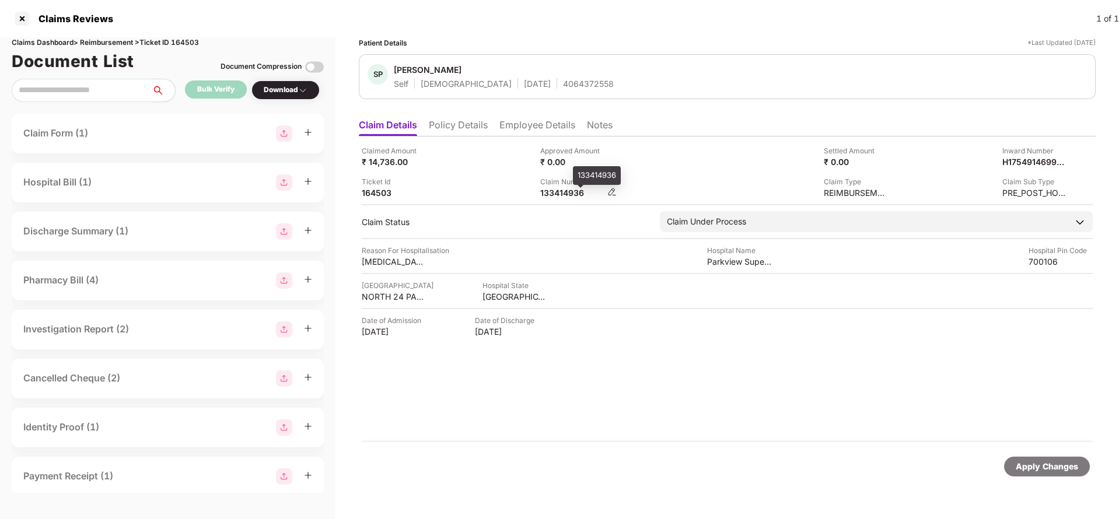
click at [564, 195] on div "133414936" at bounding box center [572, 192] width 64 height 11
copy div "133414936"
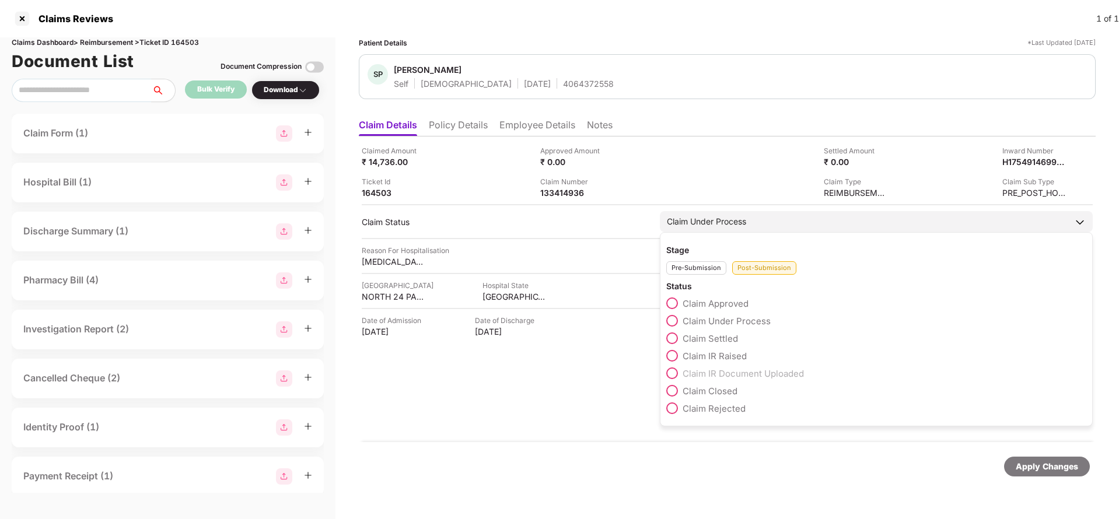
click at [720, 305] on span "Claim Approved" at bounding box center [716, 303] width 66 height 11
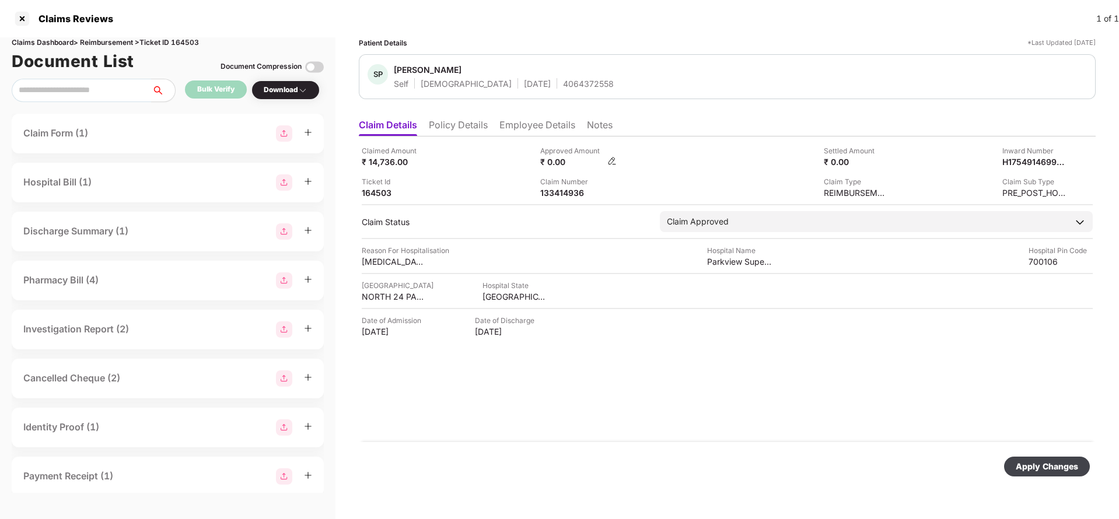
click at [614, 160] on img at bounding box center [612, 160] width 9 height 9
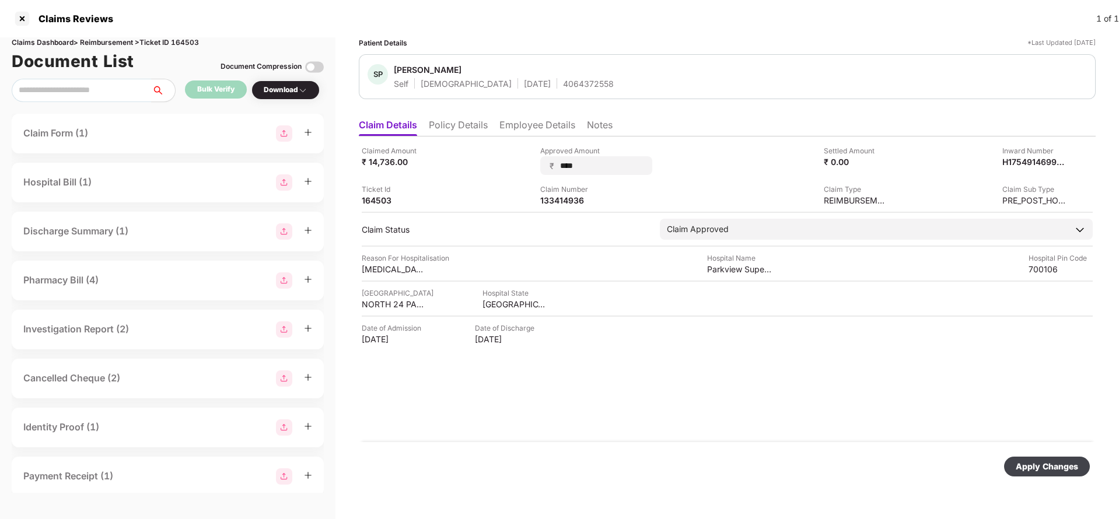
type input "*****"
click at [1038, 465] on div "Apply Changes" at bounding box center [1047, 467] width 62 height 13
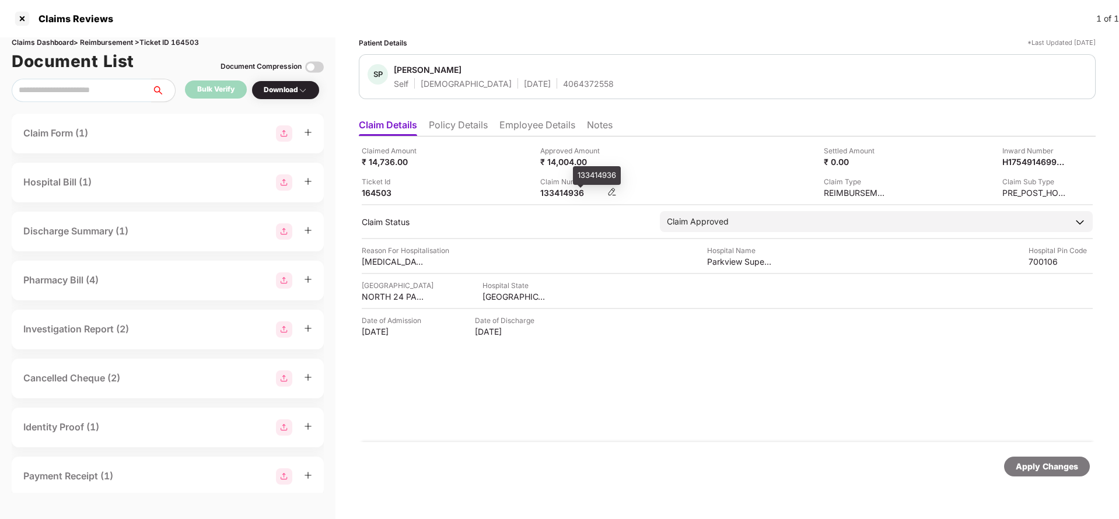
click at [567, 197] on div "133414936" at bounding box center [572, 192] width 64 height 11
copy div "133414936"
click at [563, 83] on div "4064372558" at bounding box center [588, 83] width 51 height 11
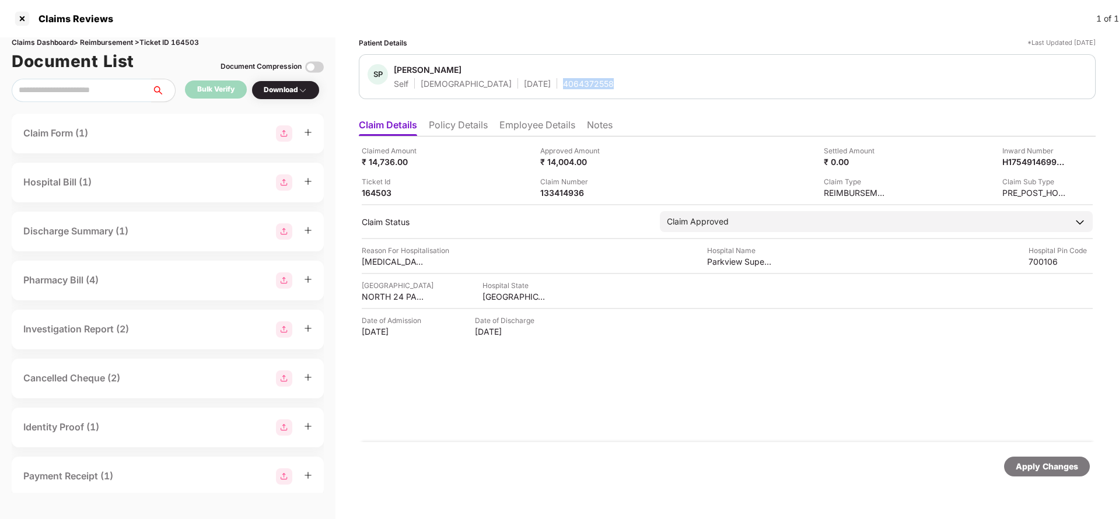
copy div "4064372558"
click at [549, 199] on div "Claimed Amount ₹ 14,736.00 Approved Amount ₹ 14,004.00 Settled Amount ₹ 0.00 In…" at bounding box center [727, 290] width 737 height 306
click at [558, 194] on div "133414936" at bounding box center [572, 192] width 64 height 11
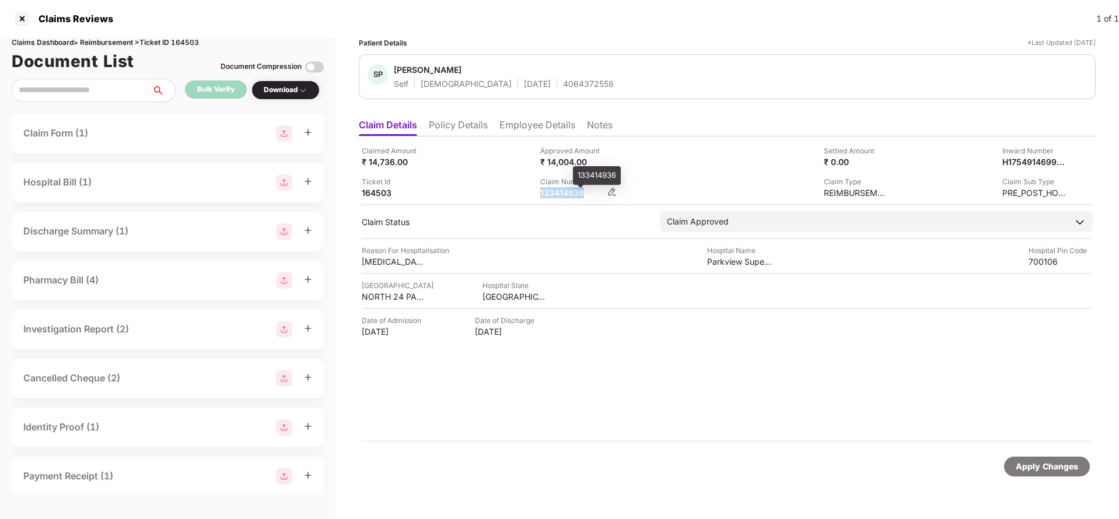
copy div "133414936"
click at [1043, 465] on div "Apply Changes" at bounding box center [1047, 467] width 62 height 13
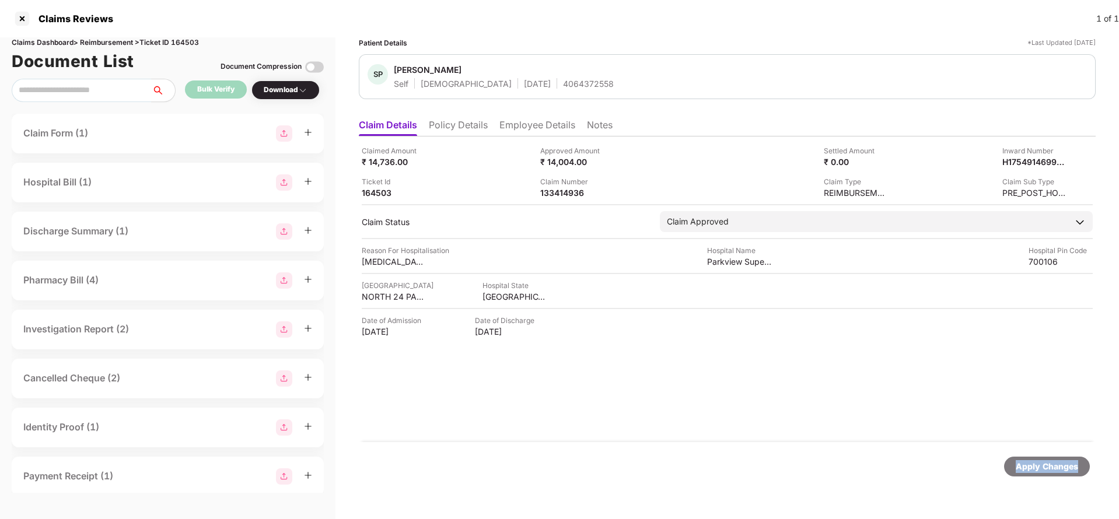
click at [1043, 465] on div "Apply Changes" at bounding box center [1047, 467] width 62 height 13
click at [186, 43] on div "Claims Dashboard > Reimbursement > Ticket ID 164503" at bounding box center [168, 42] width 312 height 11
copy div "164503"
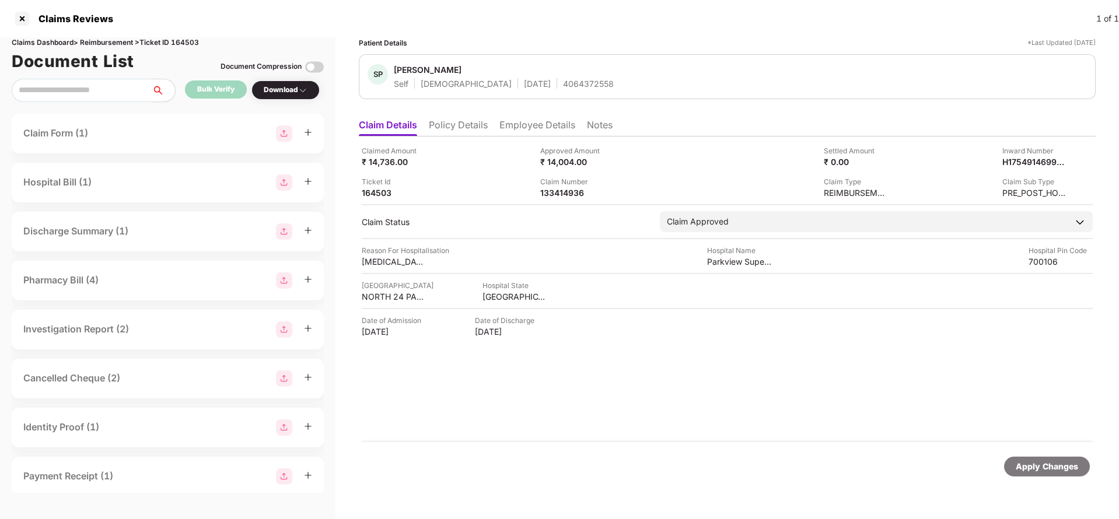
click at [1025, 470] on div "Apply Changes" at bounding box center [1047, 467] width 62 height 13
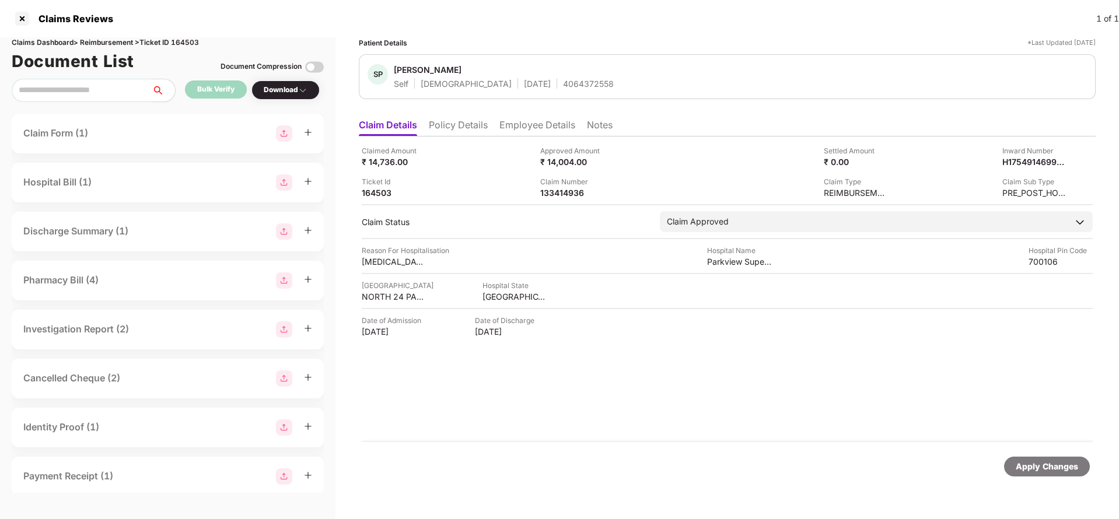
click at [188, 43] on div "Claims Dashboard > Reimbursement > Ticket ID 164503" at bounding box center [168, 42] width 312 height 11
copy div "164503"
click at [1037, 462] on div "Apply Changes" at bounding box center [1047, 467] width 62 height 13
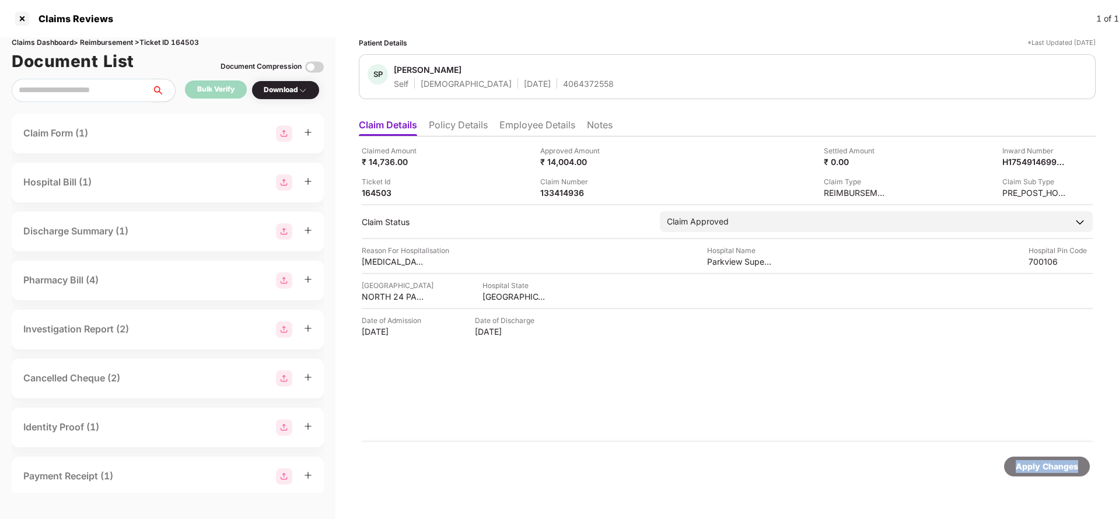
click at [1037, 462] on div "Apply Changes" at bounding box center [1047, 467] width 62 height 13
click at [461, 134] on li "Policy Details" at bounding box center [458, 127] width 59 height 17
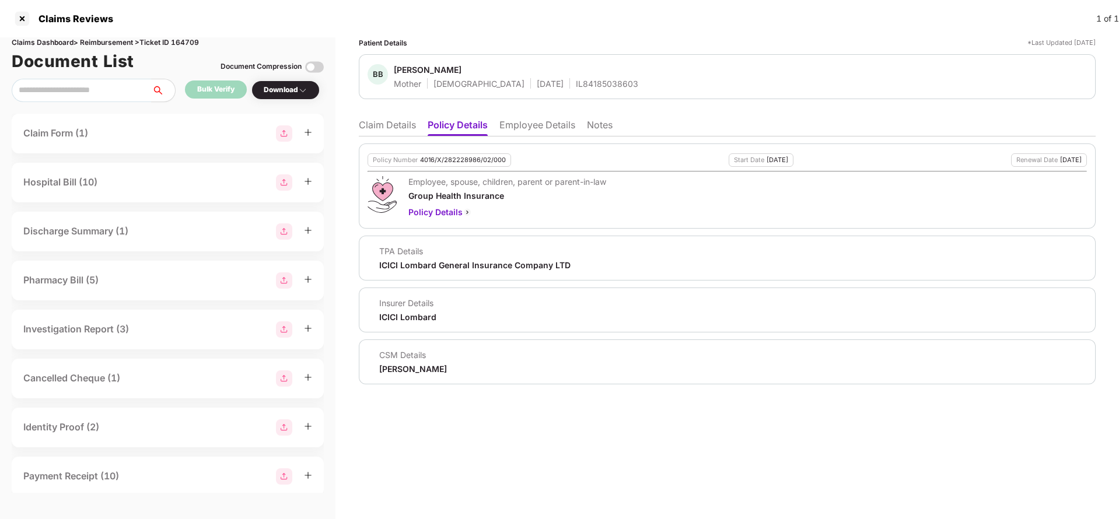
click at [454, 162] on div "4016/X/282228986/02/000" at bounding box center [463, 160] width 86 height 8
copy div "4016/X/282228986/02/000"
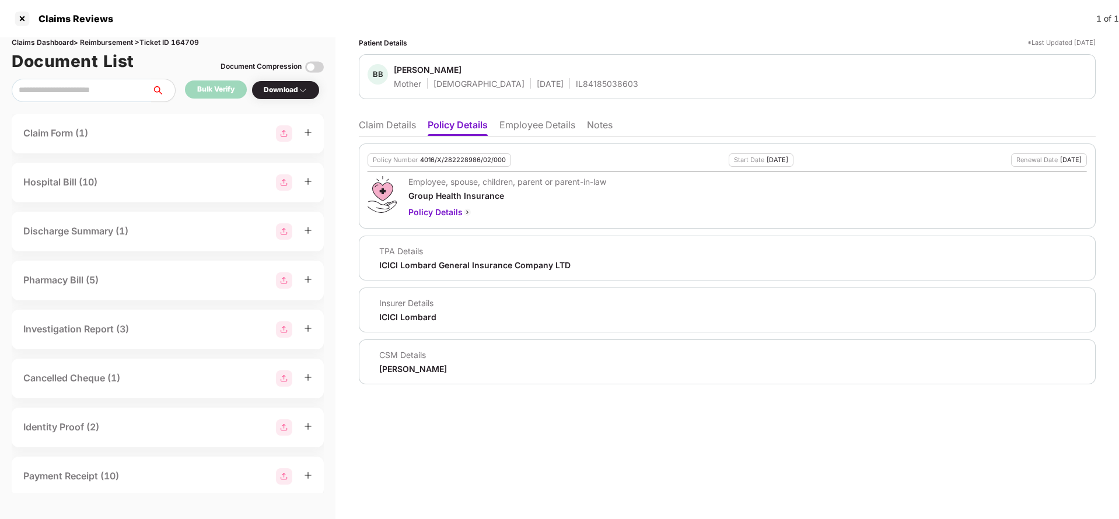
click at [576, 79] on div "IL84185038603" at bounding box center [607, 83] width 62 height 11
copy div "IL84185038603"
click at [370, 120] on li "Claim Details" at bounding box center [387, 127] width 57 height 17
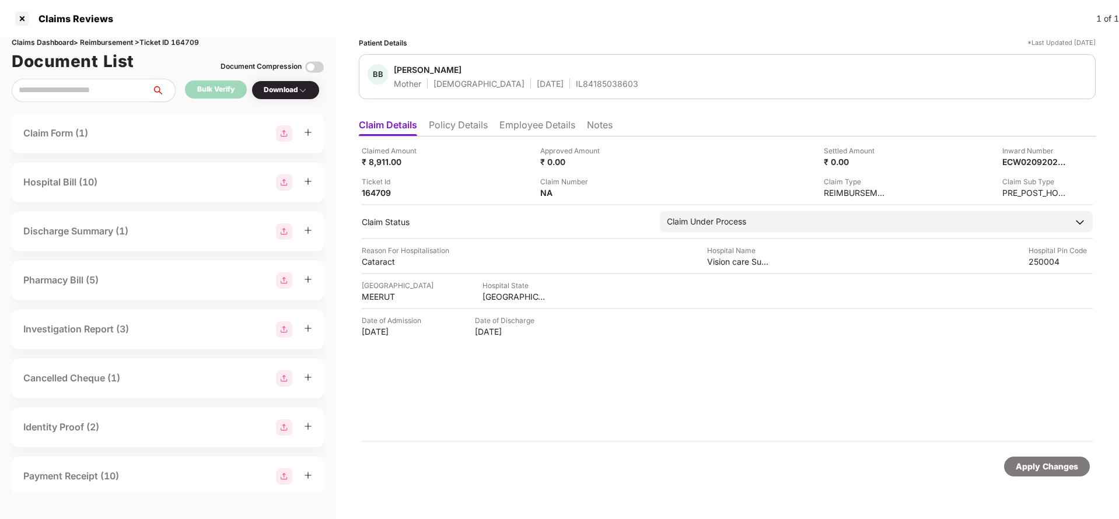
click at [476, 124] on li "Policy Details" at bounding box center [458, 127] width 59 height 17
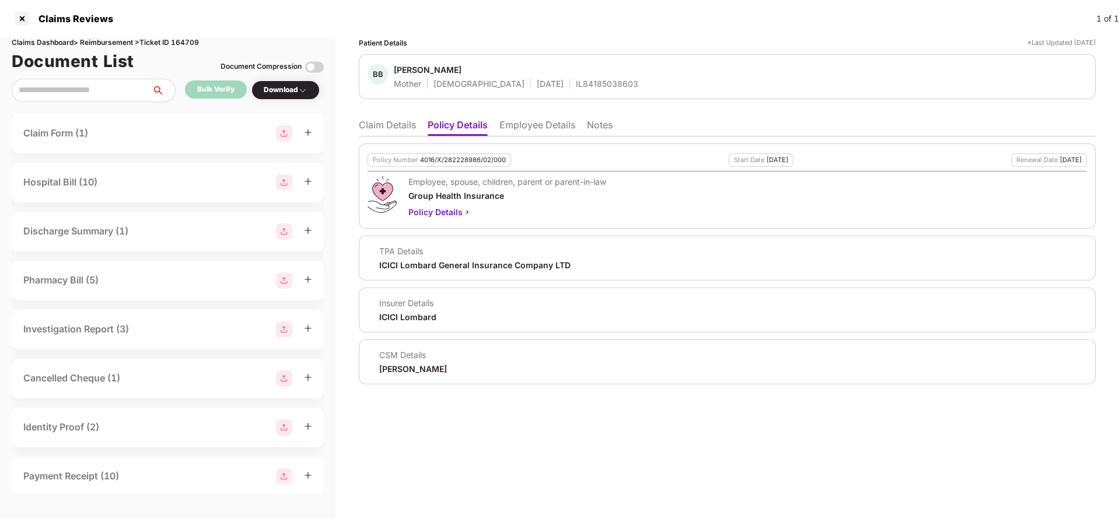
click at [396, 125] on li "Claim Details" at bounding box center [387, 127] width 57 height 17
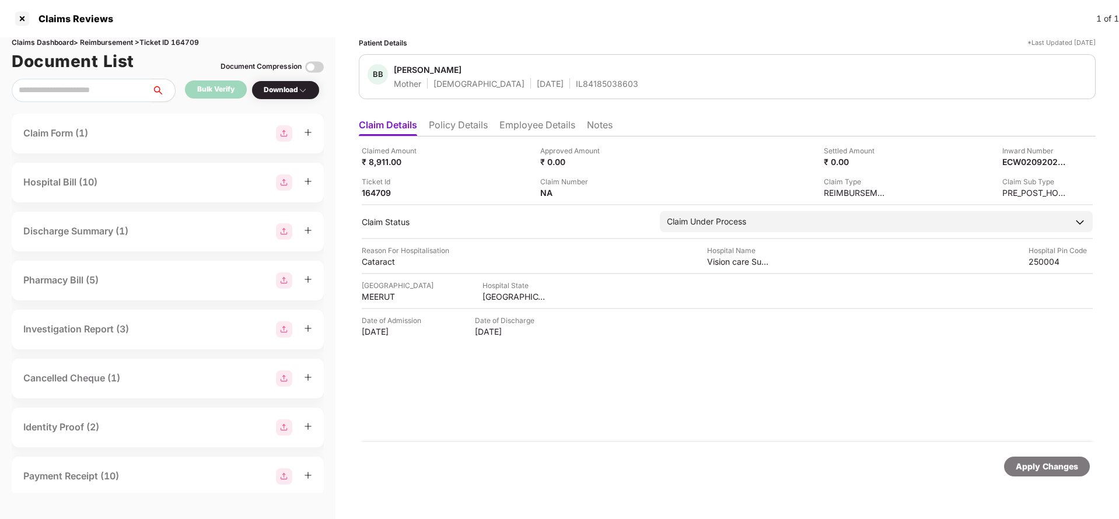
click at [1034, 457] on div "Apply Changes" at bounding box center [1047, 467] width 86 height 20
click at [189, 42] on div "Claims Dashboard > Reimbursement > Ticket ID 164709" at bounding box center [168, 42] width 312 height 11
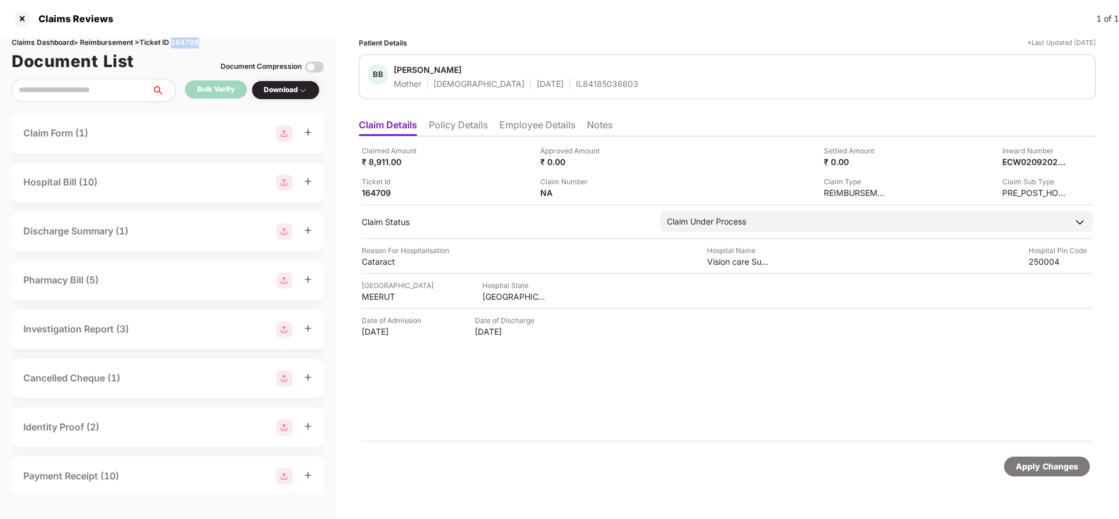
click at [189, 42] on div "Claims Dashboard > Reimbursement > Ticket ID 164709" at bounding box center [168, 42] width 312 height 11
copy div "164709"
click at [1045, 462] on div "Apply Changes" at bounding box center [1047, 467] width 62 height 13
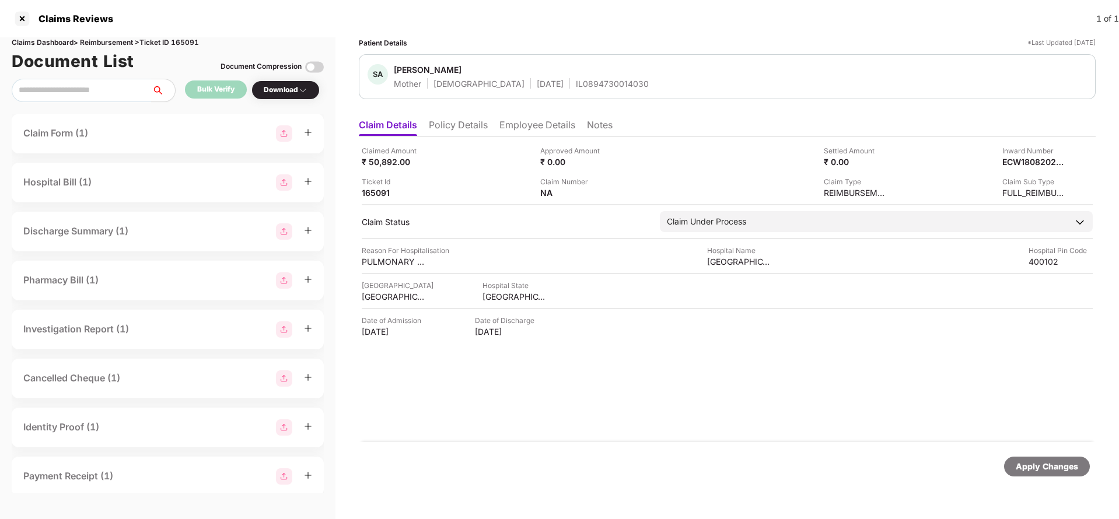
click at [475, 134] on li "Policy Details" at bounding box center [458, 127] width 59 height 17
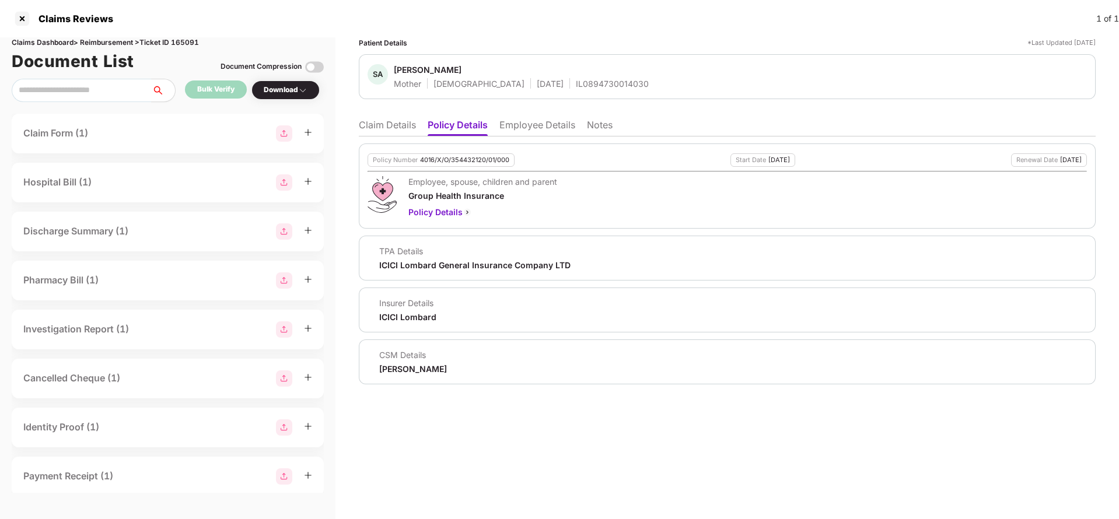
click at [460, 158] on div "4016/X/O/354432120/01/000" at bounding box center [464, 160] width 89 height 8
copy div "4016/X/O/354432120/01/000"
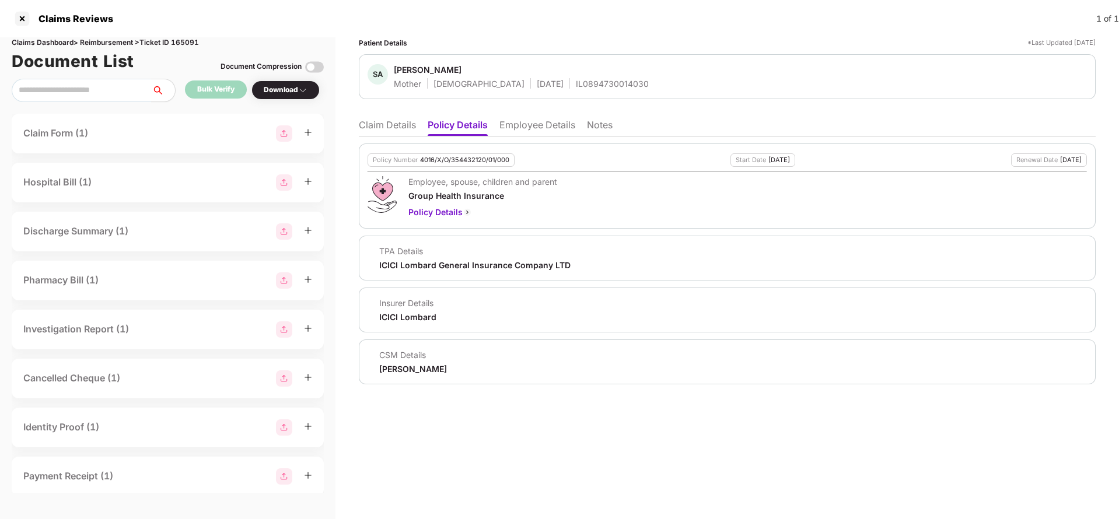
click at [576, 86] on div "IL0894730014030" at bounding box center [612, 83] width 73 height 11
copy div "IL0894730014030"
click at [388, 122] on li "Claim Details" at bounding box center [387, 127] width 57 height 17
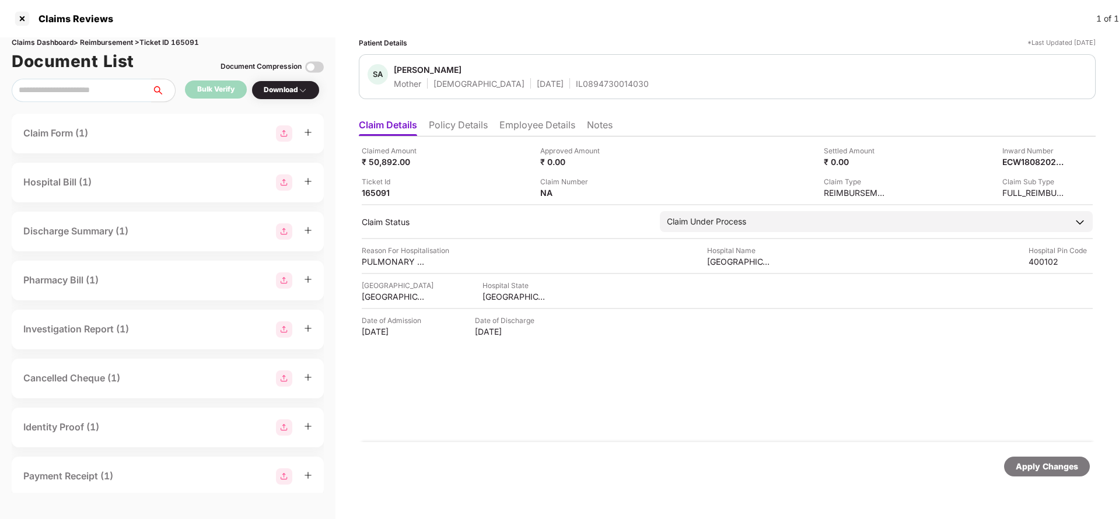
click at [1043, 469] on div "Apply Changes" at bounding box center [1047, 467] width 62 height 13
click at [191, 41] on div "Claims Dashboard > Reimbursement > Ticket ID 165091" at bounding box center [168, 42] width 312 height 11
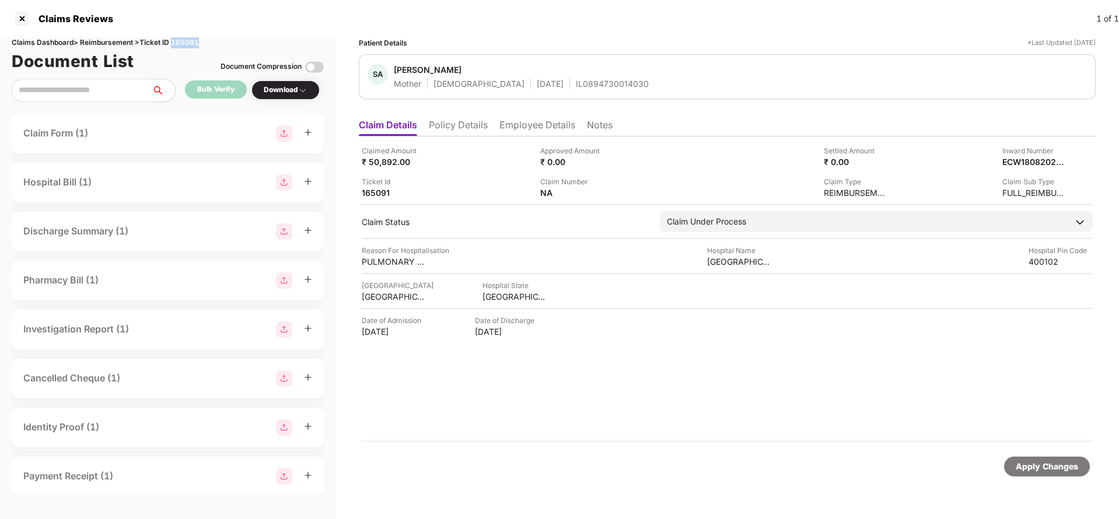
click at [191, 41] on div "Claims Dashboard > Reimbursement > Ticket ID 165091" at bounding box center [168, 42] width 312 height 11
copy div "165091"
click at [1021, 463] on div "Apply Changes" at bounding box center [1047, 467] width 62 height 13
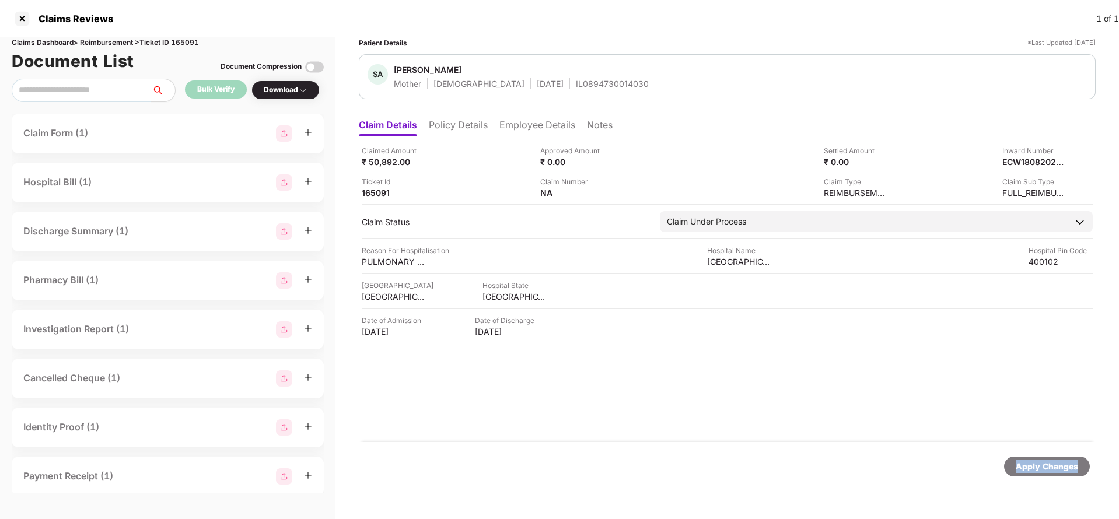
click at [1021, 463] on div "Apply Changes" at bounding box center [1047, 467] width 62 height 13
click at [466, 130] on li "Policy Details" at bounding box center [458, 127] width 59 height 17
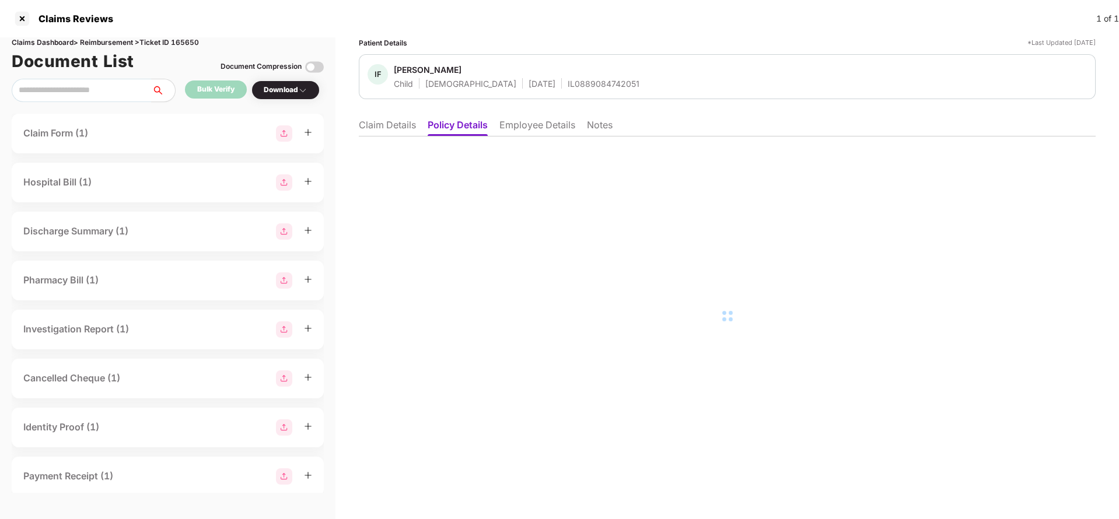
click at [561, 125] on li "Employee Details" at bounding box center [538, 127] width 76 height 17
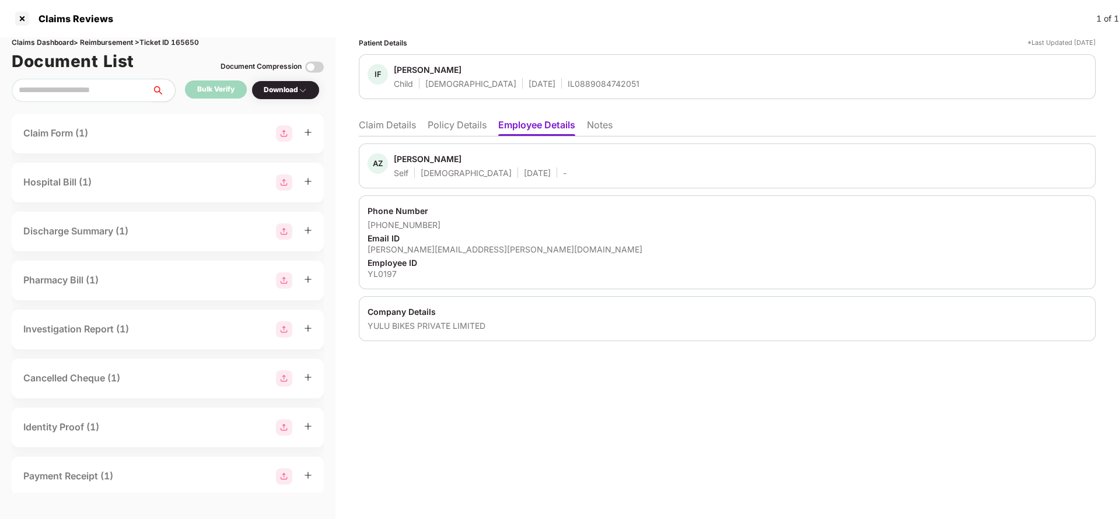
click at [387, 126] on li "Claim Details" at bounding box center [387, 127] width 57 height 17
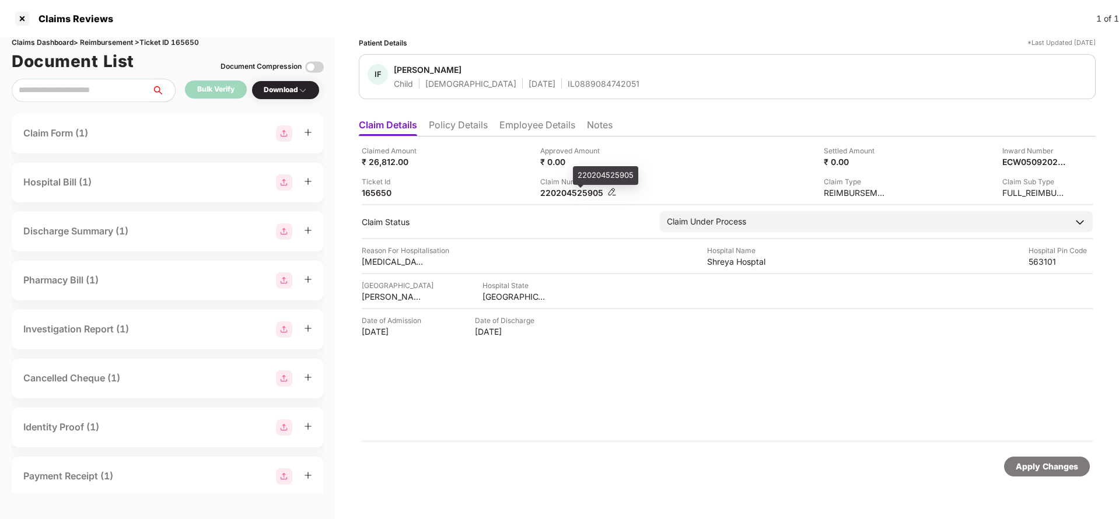
click at [564, 191] on div "220204525905" at bounding box center [572, 192] width 64 height 11
copy div "220204525905"
click at [1065, 468] on div "Apply Changes" at bounding box center [1047, 467] width 62 height 13
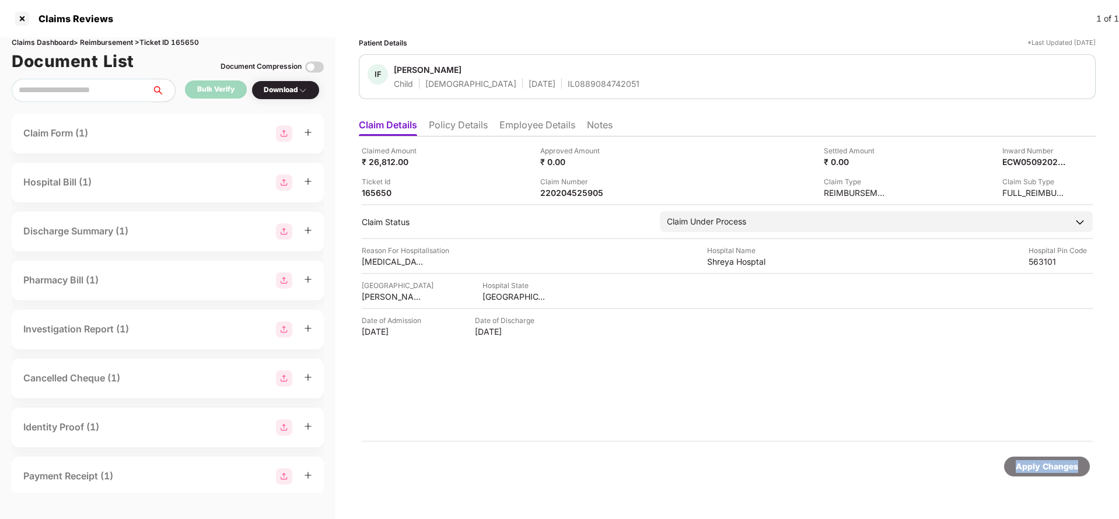
click at [1065, 468] on div "Apply Changes" at bounding box center [1047, 467] width 62 height 13
click at [578, 189] on div "220204525905" at bounding box center [572, 192] width 64 height 11
copy div "220204525905"
click at [568, 79] on div "IL0889084742051" at bounding box center [604, 83] width 72 height 11
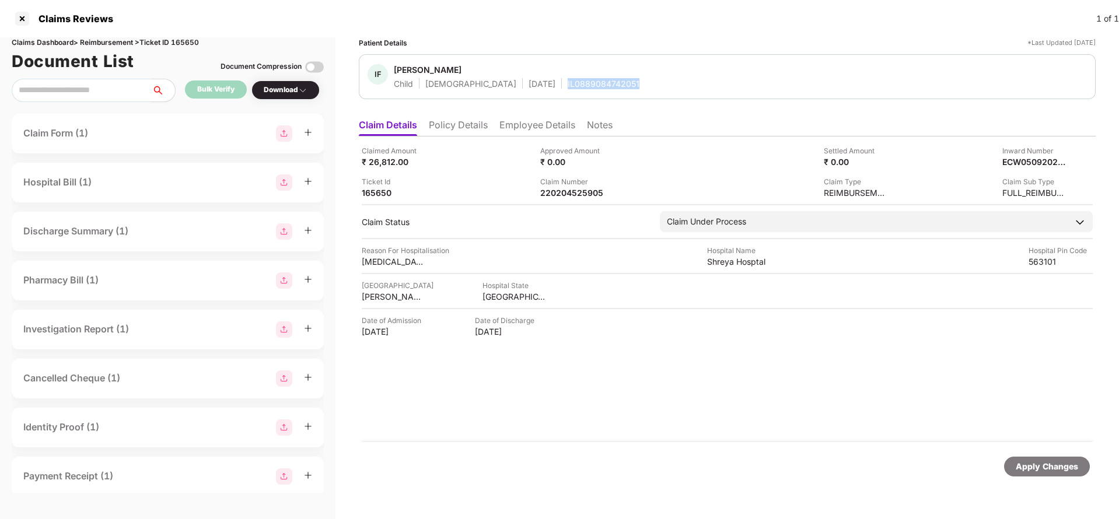
click at [568, 79] on div "IL0889084742051" at bounding box center [604, 83] width 72 height 11
copy div "IL0889084742051"
click at [1046, 469] on div "Apply Changes" at bounding box center [1047, 467] width 62 height 13
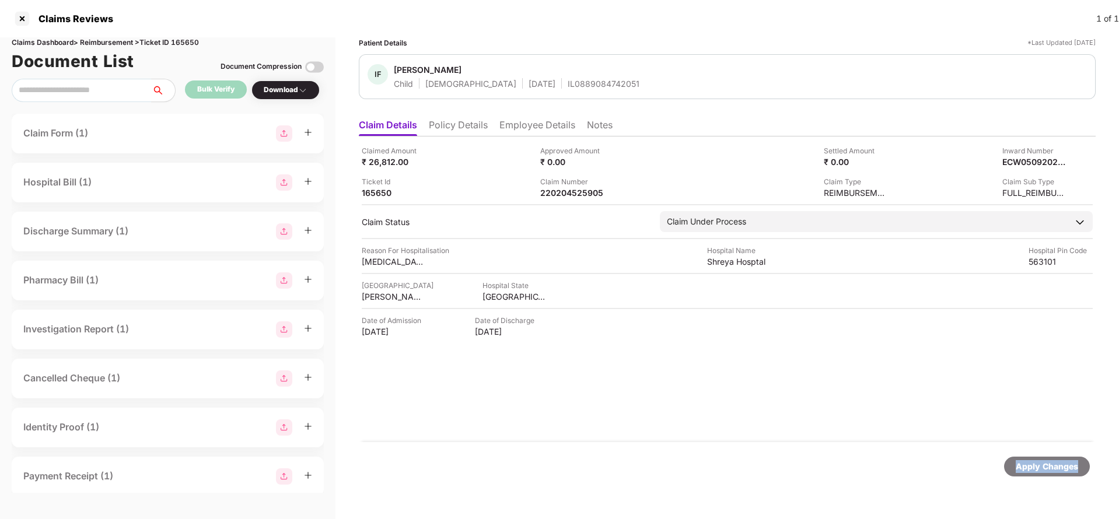
click at [1046, 469] on div "Apply Changes" at bounding box center [1047, 467] width 62 height 13
click at [179, 41] on div "Claims Dashboard > Reimbursement > Ticket ID 165650" at bounding box center [168, 42] width 312 height 11
copy div "165650"
click at [1025, 463] on div "Apply Changes" at bounding box center [1047, 467] width 62 height 13
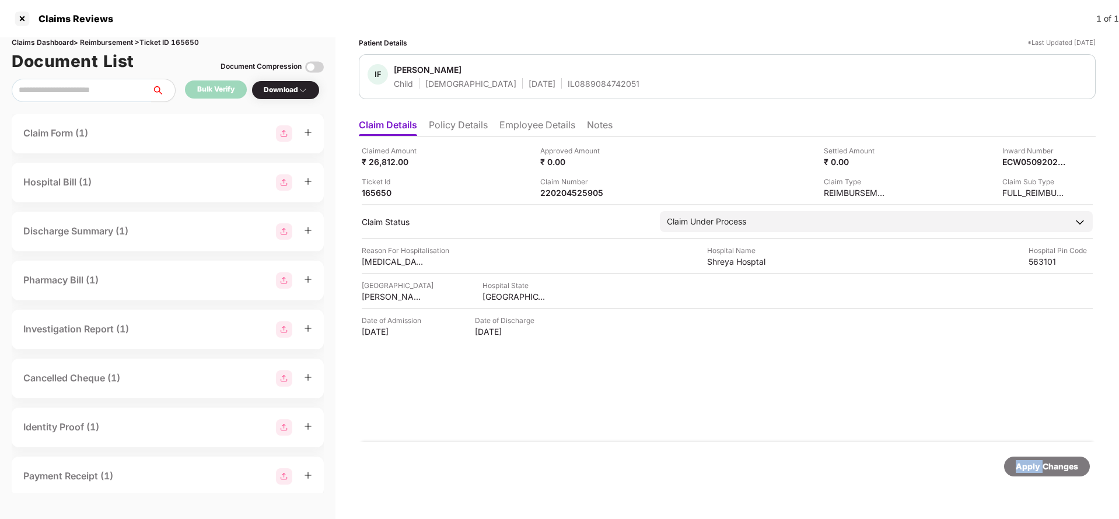
click at [1025, 463] on div "Apply Changes" at bounding box center [1047, 467] width 62 height 13
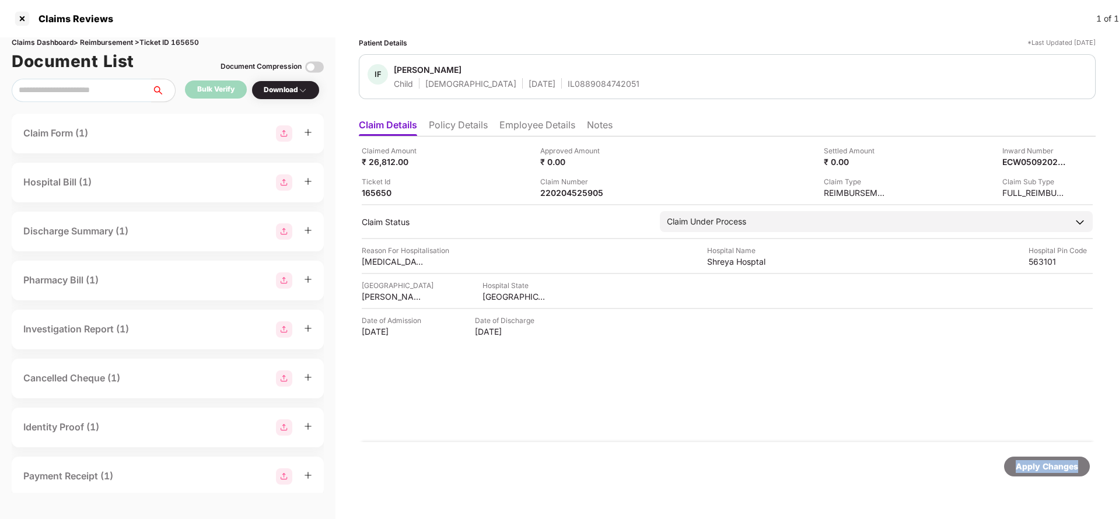
click at [1025, 463] on div "Apply Changes" at bounding box center [1047, 467] width 62 height 13
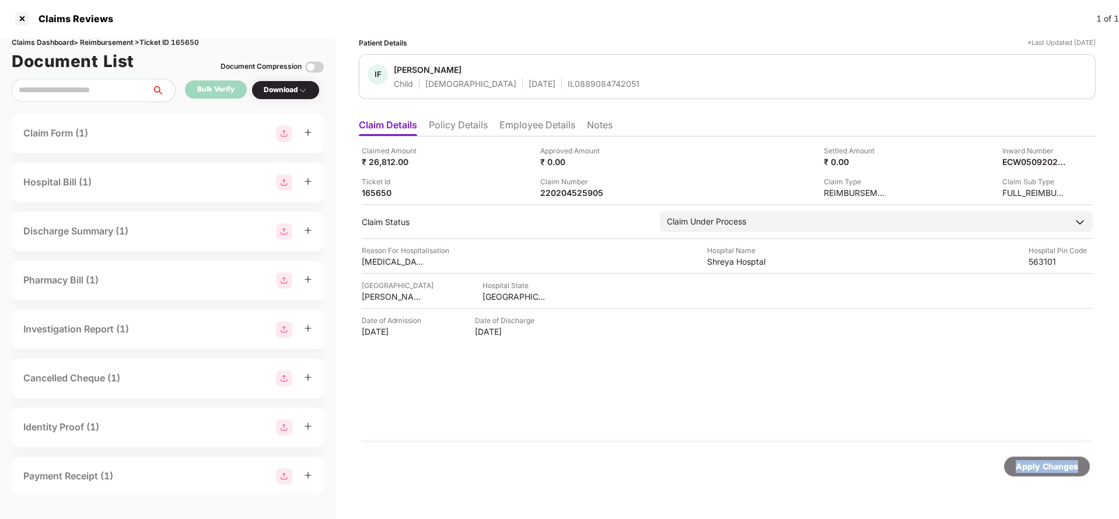
click at [1025, 463] on div "Apply Changes" at bounding box center [1047, 467] width 62 height 13
click at [1046, 465] on div "Apply Changes" at bounding box center [1047, 467] width 62 height 13
click at [184, 44] on div "Claims Dashboard > Reimbursement > Ticket ID 152412" at bounding box center [168, 42] width 312 height 11
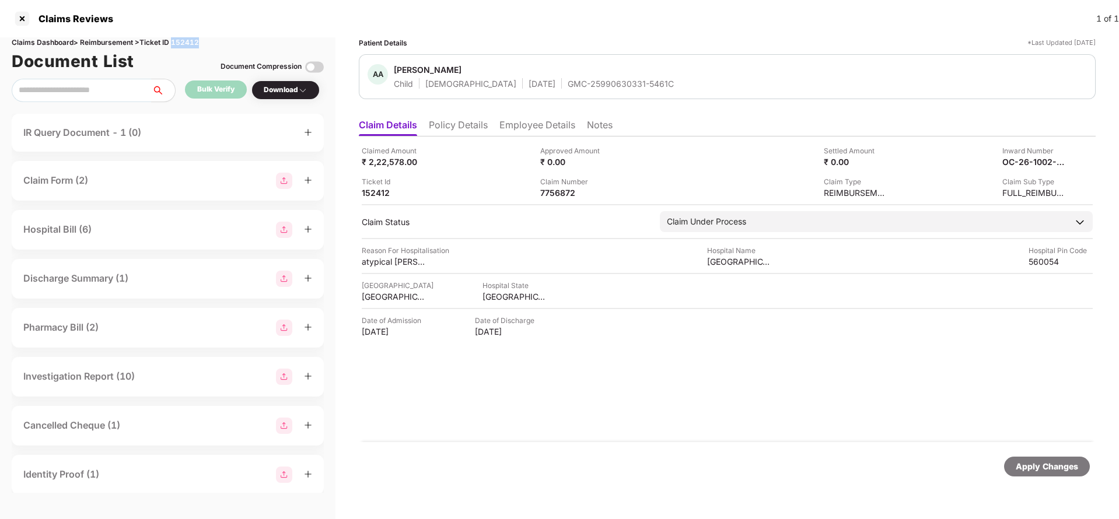
click at [184, 44] on div "Claims Dashboard > Reimbursement > Ticket ID 152412" at bounding box center [168, 42] width 312 height 11
copy div "152412"
click at [1049, 465] on div "Apply Changes" at bounding box center [1047, 467] width 62 height 13
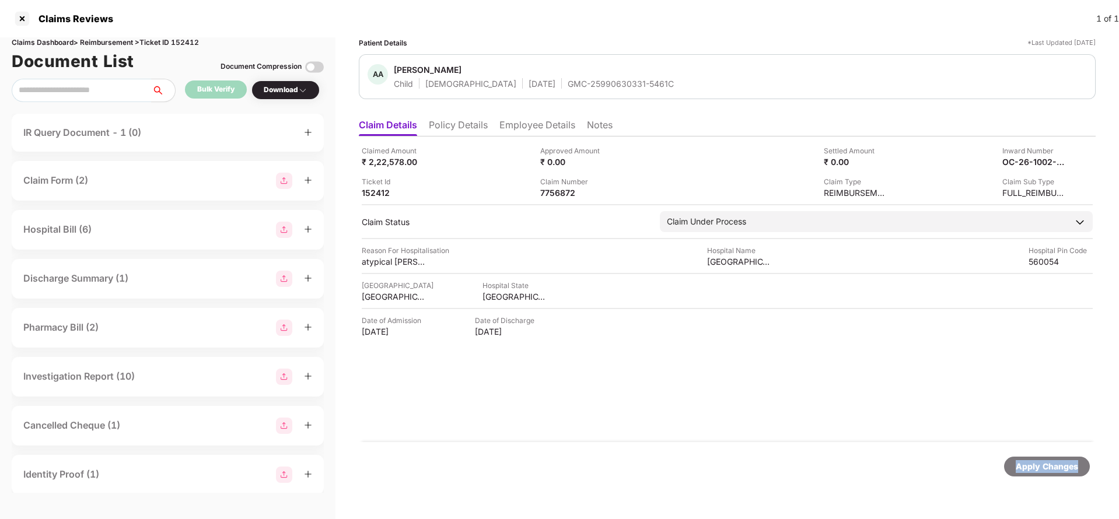
click at [1049, 465] on div "Apply Changes" at bounding box center [1047, 467] width 62 height 13
click at [1047, 461] on div "Apply Changes" at bounding box center [1047, 467] width 62 height 13
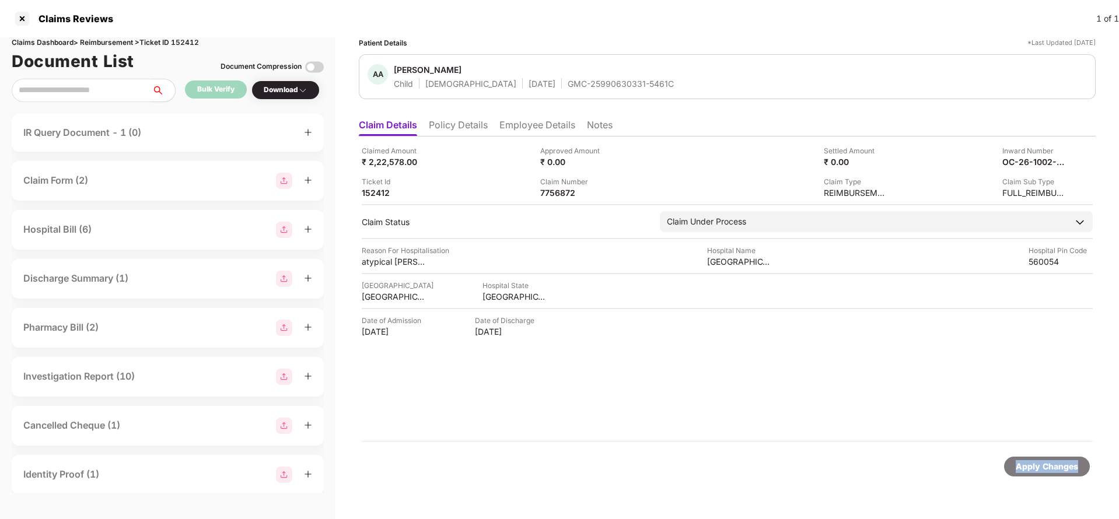
click at [1047, 461] on div "Apply Changes" at bounding box center [1047, 467] width 62 height 13
click at [1029, 470] on div "Apply Changes" at bounding box center [1047, 467] width 62 height 13
drag, startPoint x: 1029, startPoint y: 470, endPoint x: 951, endPoint y: 116, distance: 362.8
click at [951, 116] on div "Claim Details Policy Details Employee Details Notes Claimed Amount ₹ 2,22,578.0…" at bounding box center [727, 304] width 737 height 383
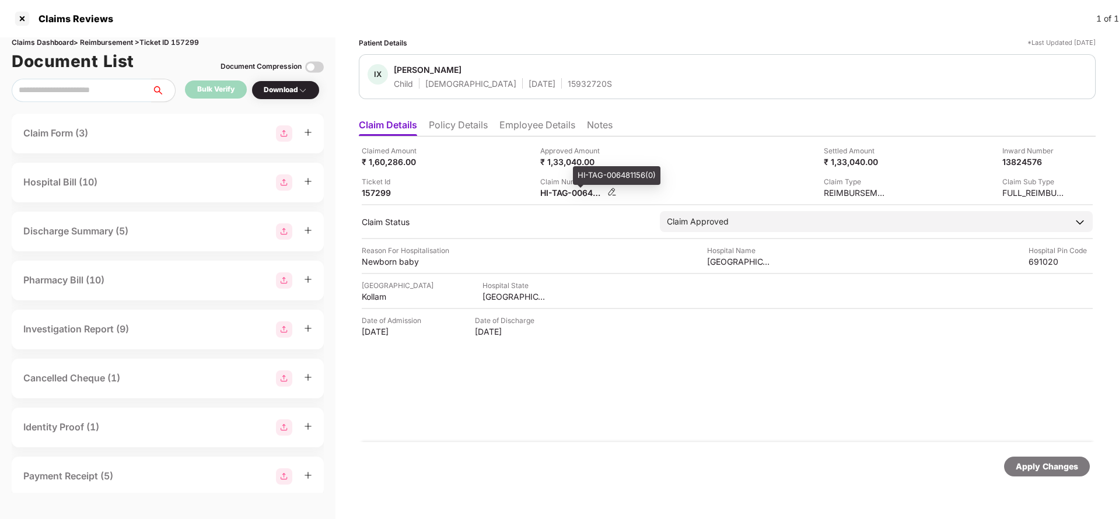
click at [551, 196] on div "HI-TAG-006481156(0)" at bounding box center [572, 192] width 64 height 11
copy div
click at [1038, 465] on div "Apply Changes" at bounding box center [1047, 467] width 62 height 13
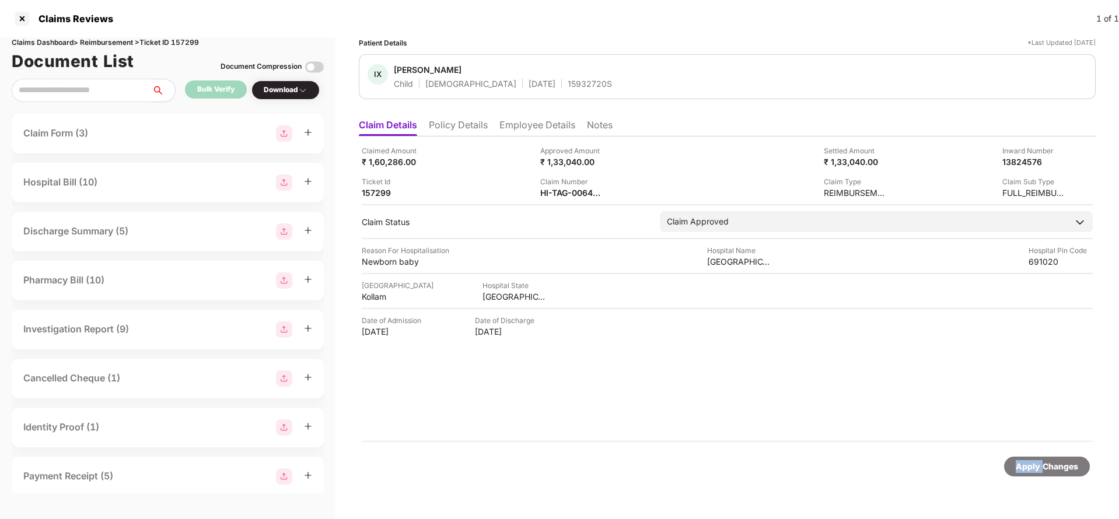
click at [1038, 465] on div "Apply Changes" at bounding box center [1047, 467] width 62 height 13
click at [189, 38] on div "Claims Dashboard > Reimbursement > Ticket ID 157299" at bounding box center [168, 42] width 312 height 11
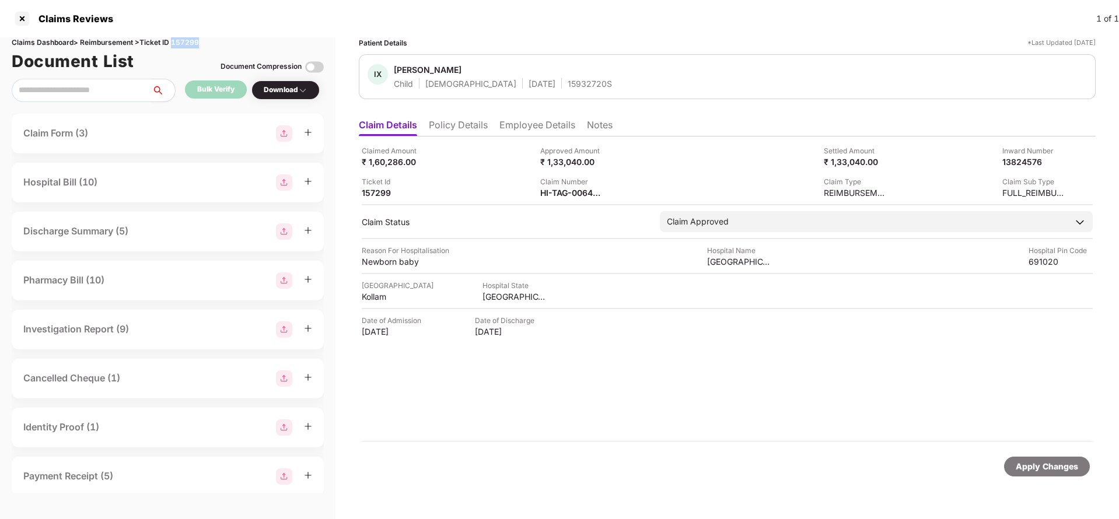
copy div "157299"
click at [1052, 472] on div "Apply Changes" at bounding box center [1047, 467] width 62 height 13
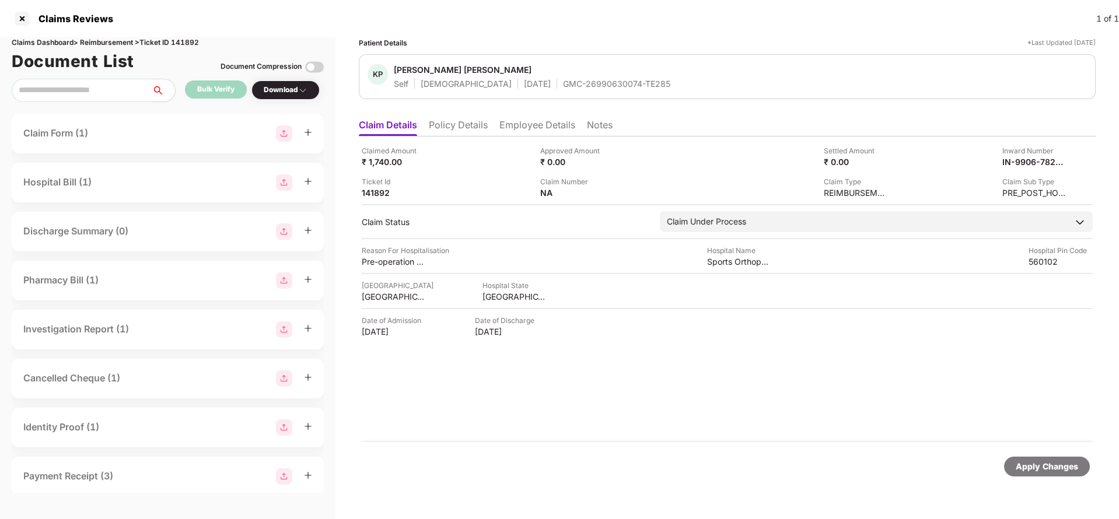
click at [563, 90] on div "KP [PERSON_NAME] [PERSON_NAME] Self [DEMOGRAPHIC_DATA] [DATE] GMC-26990630074-T…" at bounding box center [727, 76] width 737 height 45
copy div "GMC-26990630074-TE285"
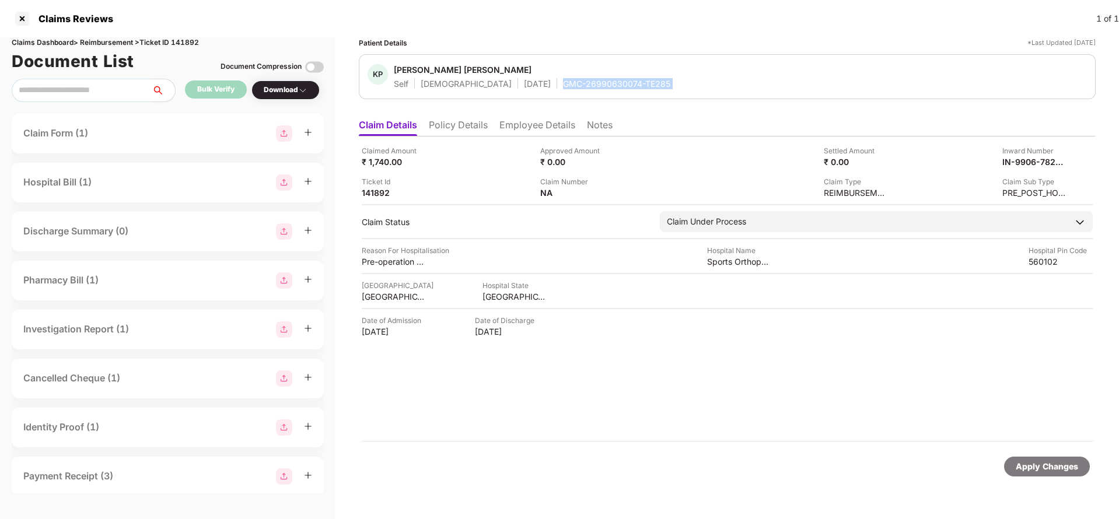
copy div "GMC-26990630074-TE285"
